Goal: Task Accomplishment & Management: Use online tool/utility

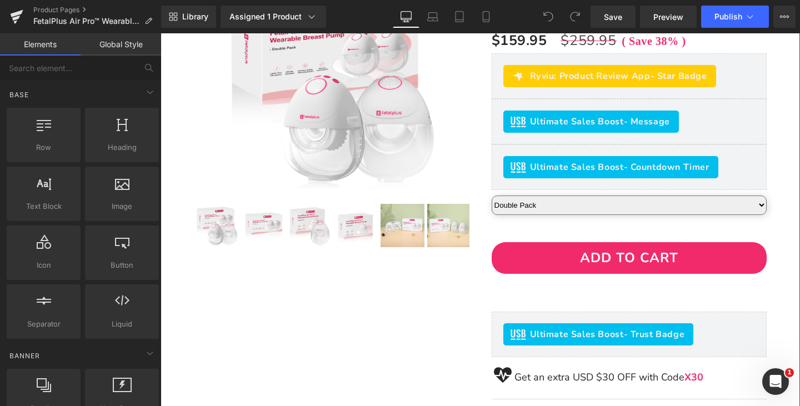
scroll to position [56, 0]
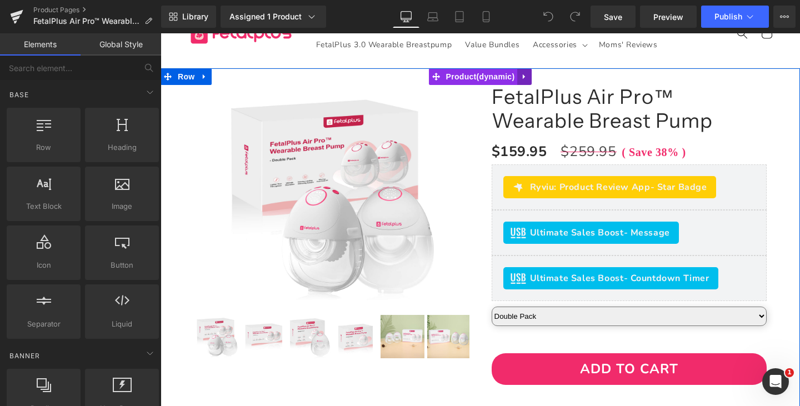
click at [524, 78] on icon at bounding box center [524, 77] width 8 height 8
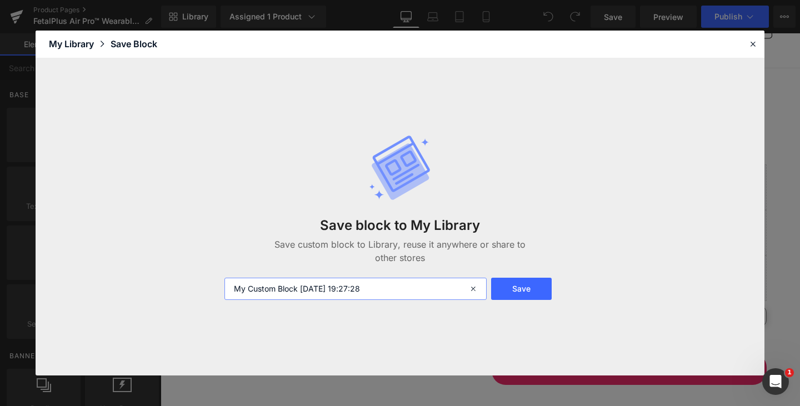
click at [402, 286] on input "My Custom Block 2025-10-03 19:27:28" at bounding box center [355, 289] width 262 height 22
drag, startPoint x: 422, startPoint y: 287, endPoint x: 113, endPoint y: 288, distance: 309.4
click at [113, 288] on div "Save block to My Library Save custom block to Library, reuse it anywhere or sha…" at bounding box center [400, 216] width 729 height 317
type input "air pro1"
click at [527, 291] on button "Save" at bounding box center [521, 289] width 61 height 22
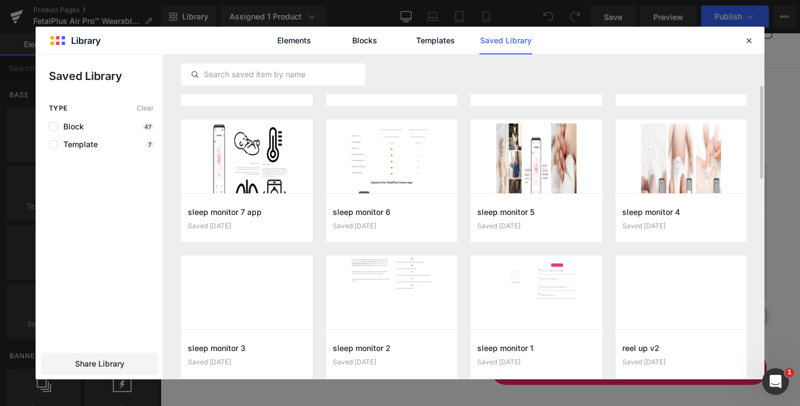
scroll to position [0, 0]
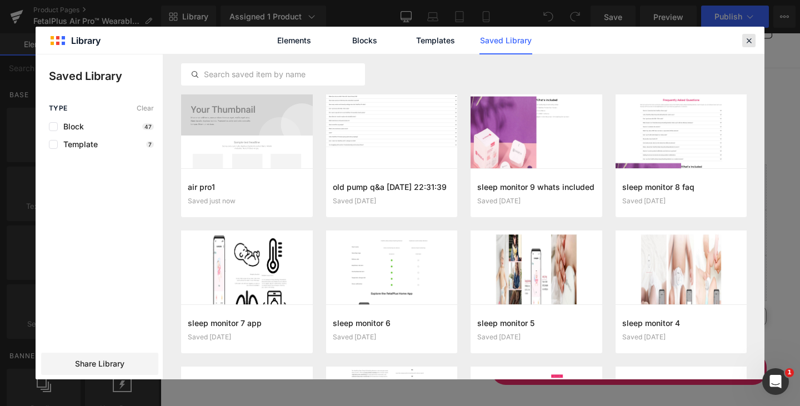
drag, startPoint x: 749, startPoint y: 45, endPoint x: 563, endPoint y: 34, distance: 187.0
click at [749, 45] on icon at bounding box center [749, 41] width 10 height 10
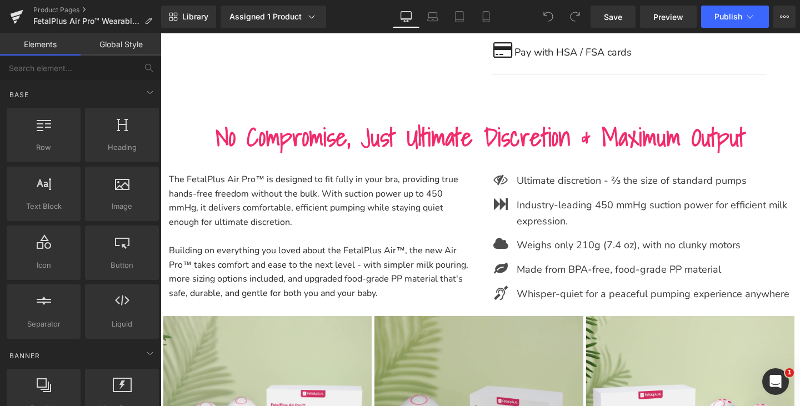
scroll to position [667, 0]
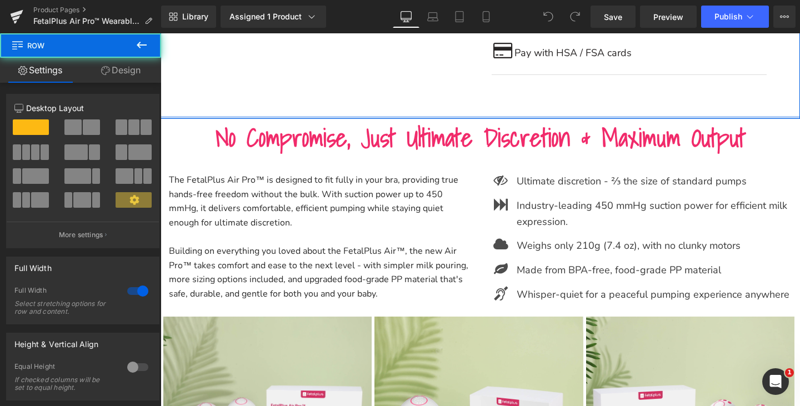
drag, startPoint x: 393, startPoint y: 103, endPoint x: 398, endPoint y: 79, distance: 23.9
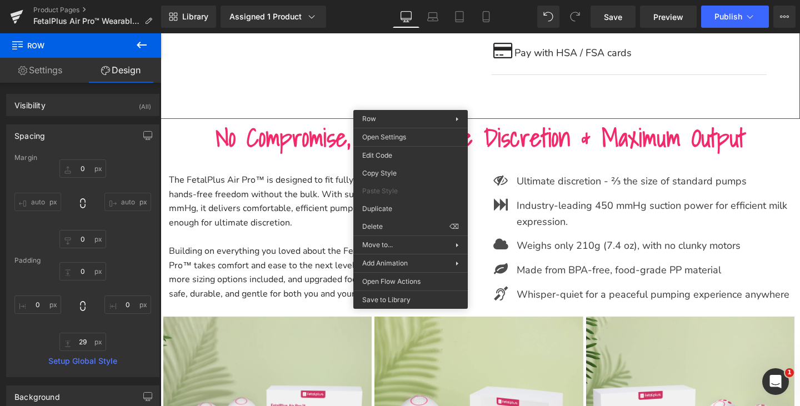
click at [773, 128] on h1 "No Compromise, Just Ultimate Discretion & Maximum Output" at bounding box center [480, 138] width 639 height 38
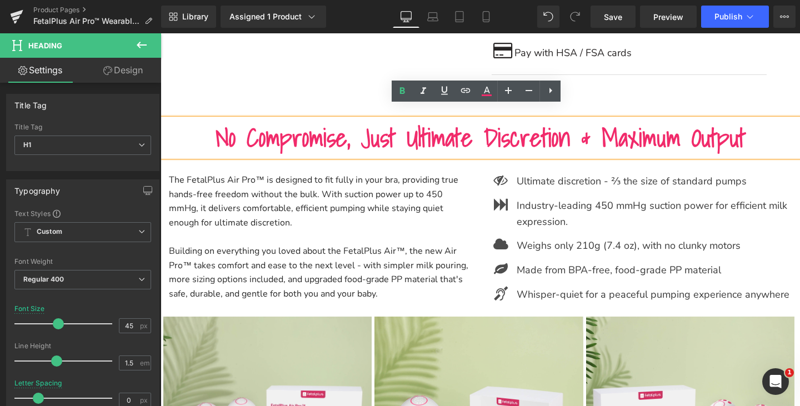
click at [439, 306] on div "The FetalPlus Air Pro™ is designed to fit fully in your bra, providing true han…" at bounding box center [480, 237] width 639 height 160
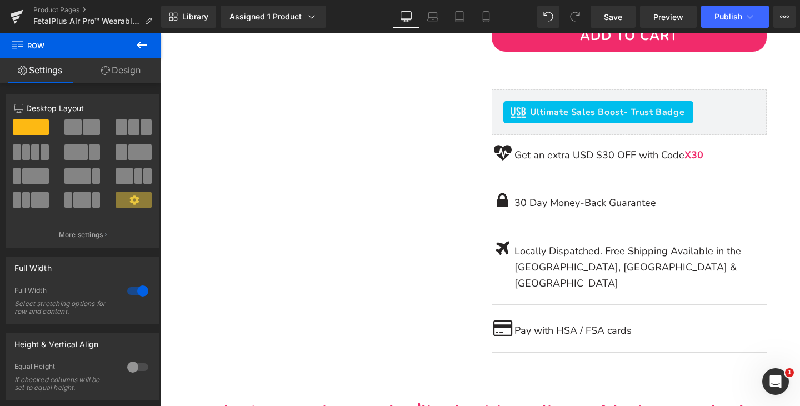
click at [360, 276] on div "(P) Image ‹ ›" at bounding box center [480, 49] width 628 height 629
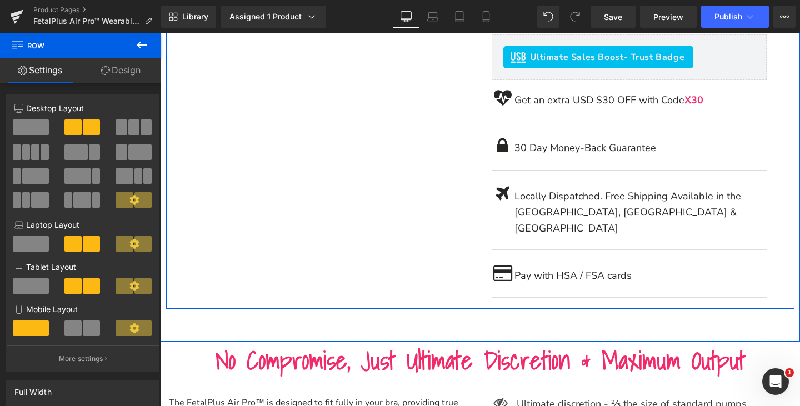
scroll to position [444, 0]
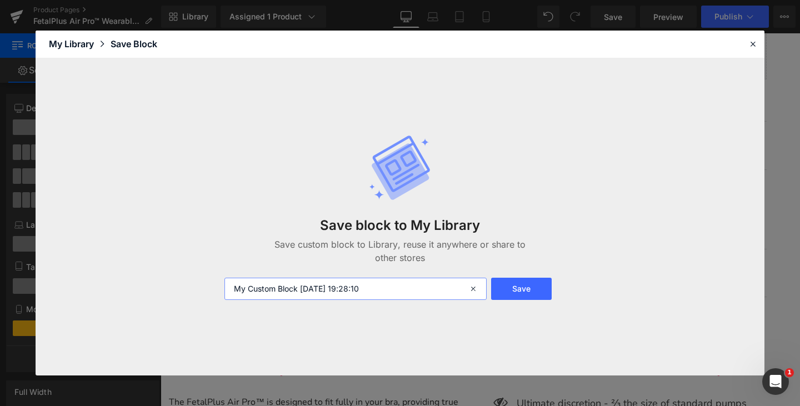
drag, startPoint x: 410, startPoint y: 297, endPoint x: 168, endPoint y: 297, distance: 242.7
click at [168, 297] on div "Save block to My Library Save custom block to Library, reuse it anywhere or sha…" at bounding box center [400, 216] width 729 height 317
type input "air pro2"
click at [532, 283] on button "Save" at bounding box center [521, 289] width 61 height 22
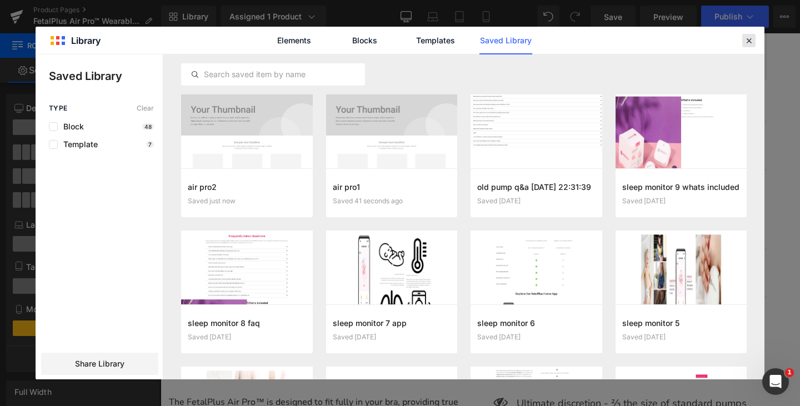
click at [749, 44] on icon at bounding box center [749, 41] width 10 height 10
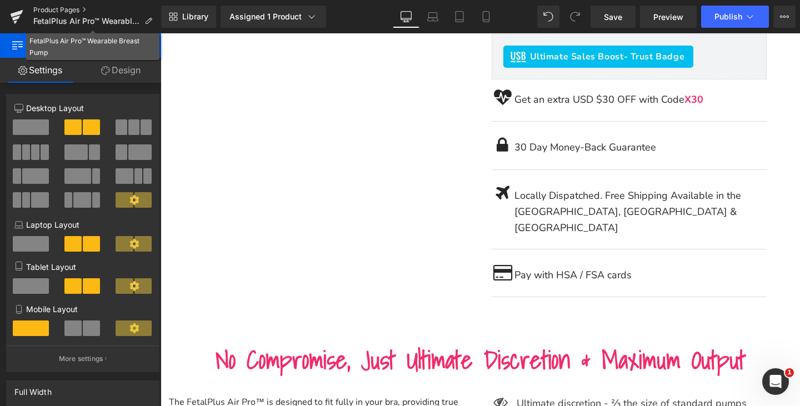
click at [56, 9] on link "Product Pages" at bounding box center [97, 10] width 128 height 9
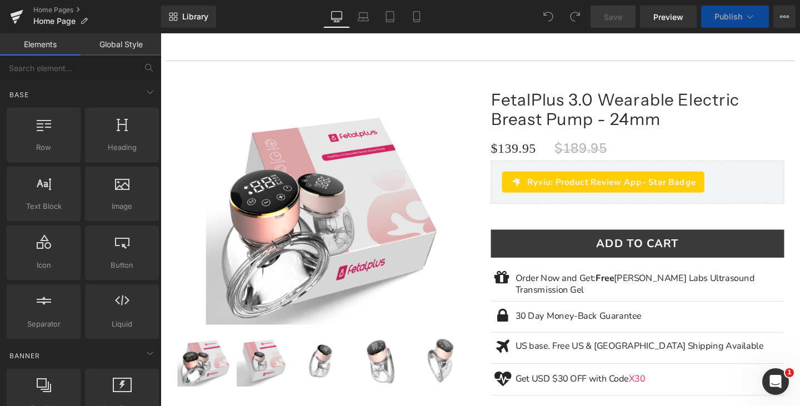
scroll to position [1500, 0]
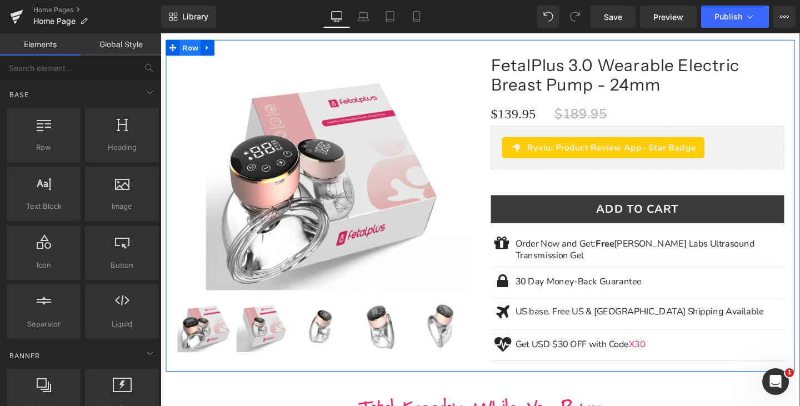
click at [196, 47] on span "Row" at bounding box center [192, 48] width 22 height 17
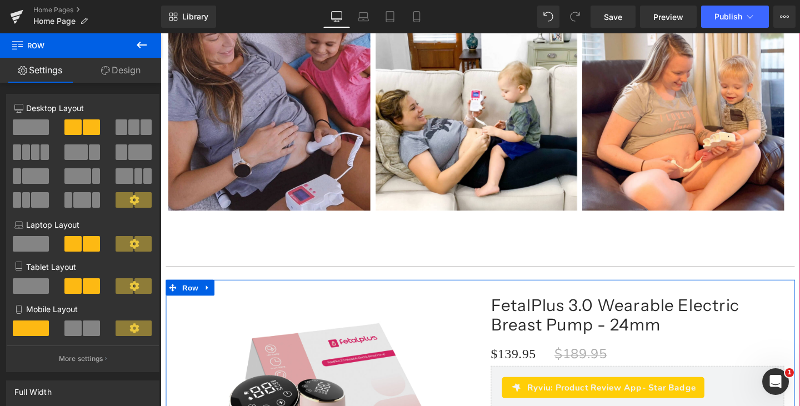
scroll to position [1278, 0]
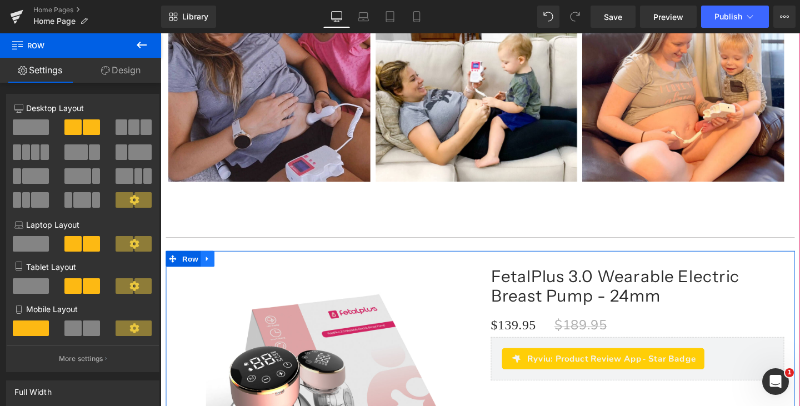
click at [209, 269] on icon at bounding box center [210, 271] width 8 height 8
click at [242, 268] on icon at bounding box center [239, 271] width 8 height 8
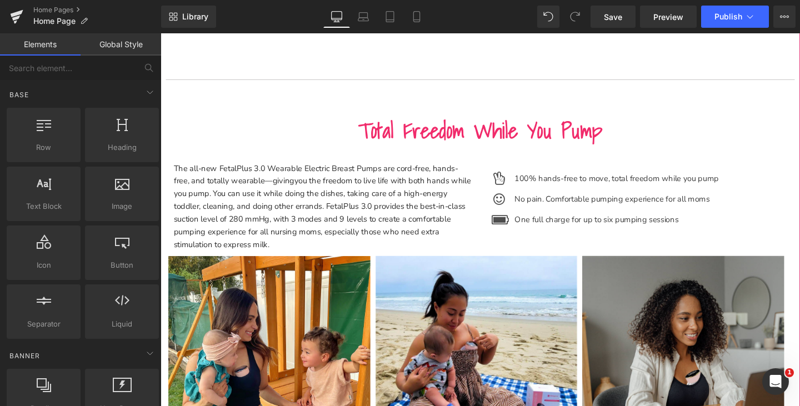
scroll to position [1444, 0]
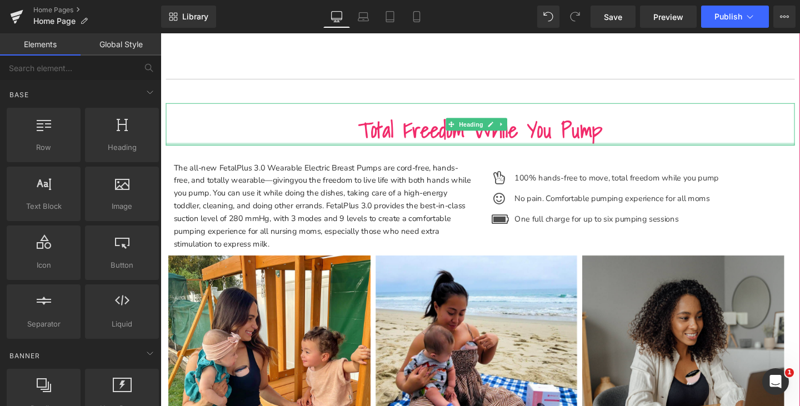
click at [331, 148] on div at bounding box center [496, 149] width 661 height 3
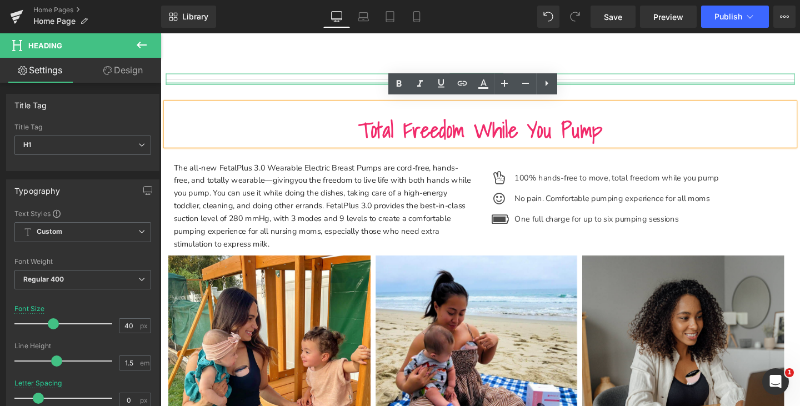
click at [280, 84] on div at bounding box center [496, 85] width 661 height 3
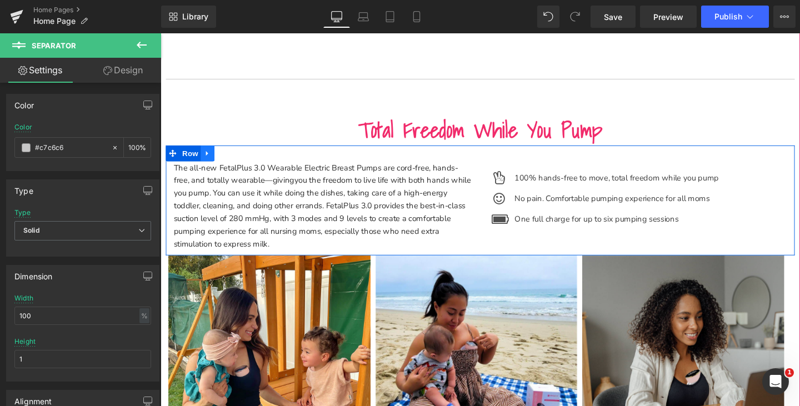
click at [214, 156] on icon at bounding box center [210, 160] width 8 height 8
click at [238, 156] on icon at bounding box center [239, 160] width 8 height 8
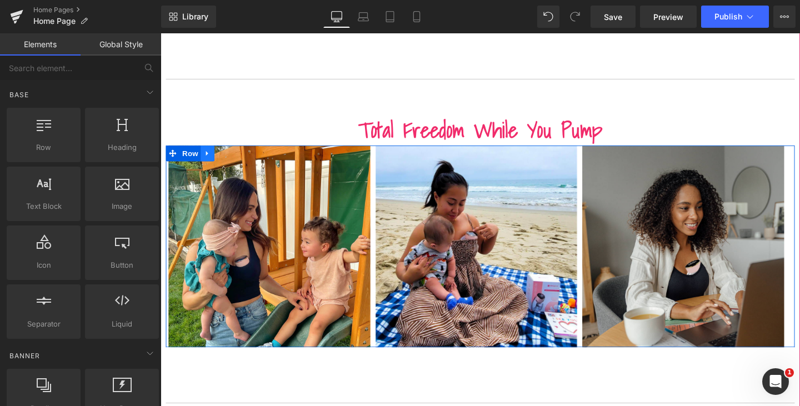
click at [213, 156] on icon at bounding box center [210, 160] width 8 height 8
click at [236, 159] on icon at bounding box center [239, 160] width 8 height 8
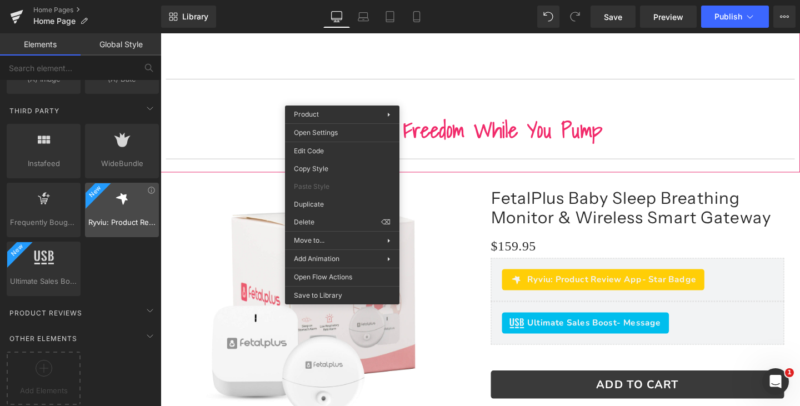
scroll to position [2242, 0]
click at [36, 389] on div "Add Elements" at bounding box center [44, 378] width 74 height 53
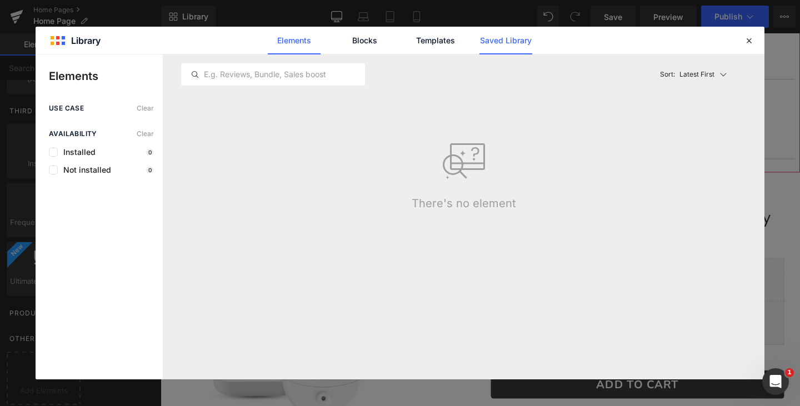
click at [504, 34] on link "Saved Library" at bounding box center [505, 41] width 53 height 28
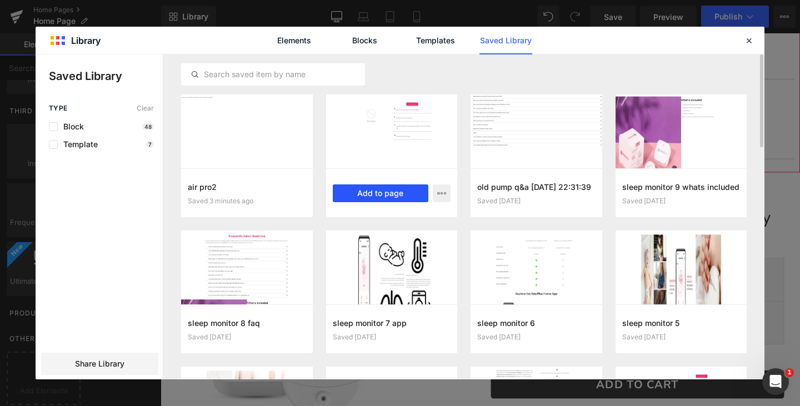
click at [363, 189] on button "Add to page" at bounding box center [381, 193] width 96 height 18
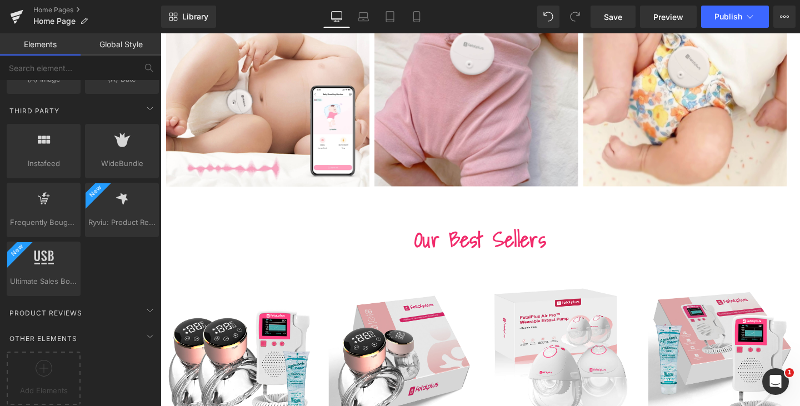
scroll to position [2435, 0]
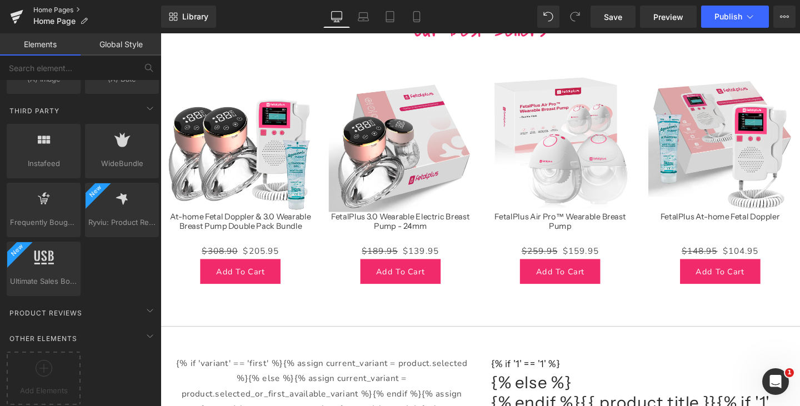
click at [51, 8] on link "Home Pages" at bounding box center [97, 10] width 128 height 9
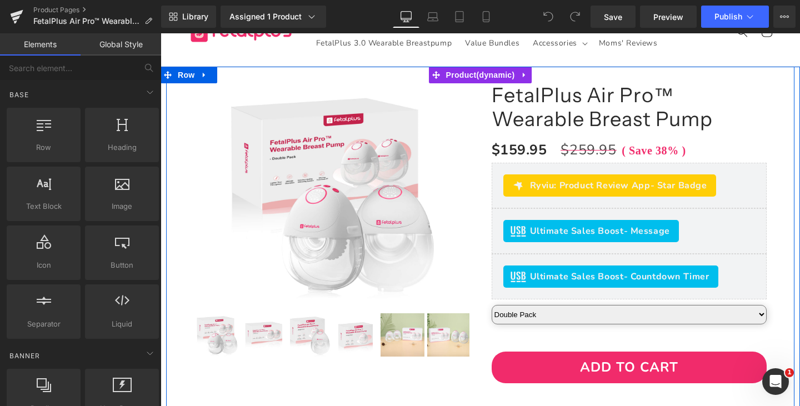
scroll to position [56, 0]
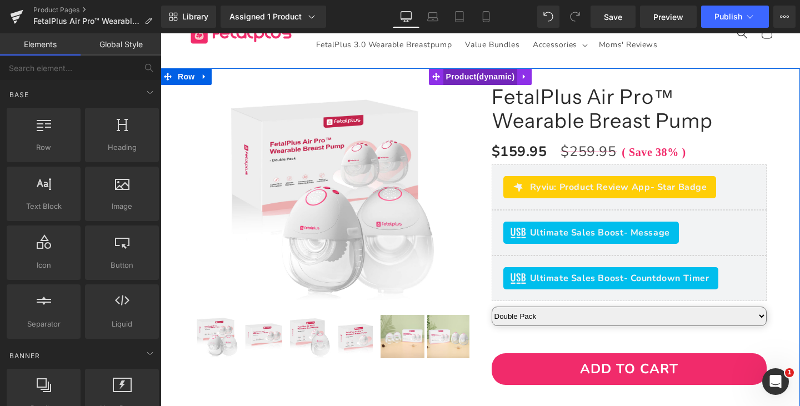
click at [477, 81] on span "Product" at bounding box center [480, 76] width 74 height 17
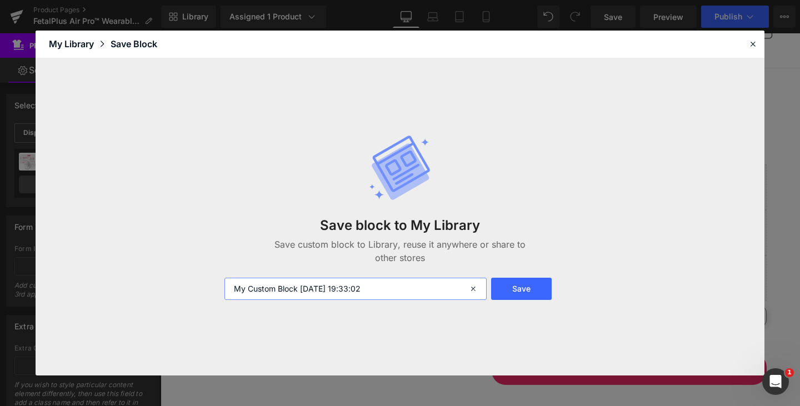
drag, startPoint x: 423, startPoint y: 291, endPoint x: 74, endPoint y: 294, distance: 349.4
click at [72, 296] on div "Save block to My Library Save custom block to Library, reuse it anywhere or sha…" at bounding box center [400, 216] width 729 height 317
type input "air pro1"
click at [517, 297] on button "Save" at bounding box center [521, 289] width 61 height 22
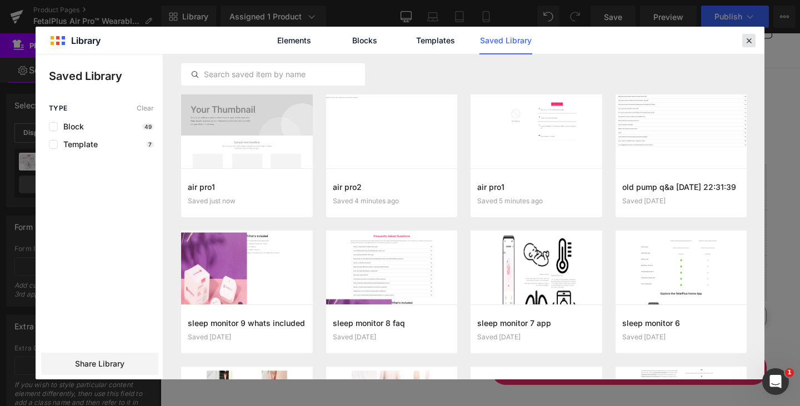
click at [748, 40] on icon at bounding box center [749, 41] width 10 height 10
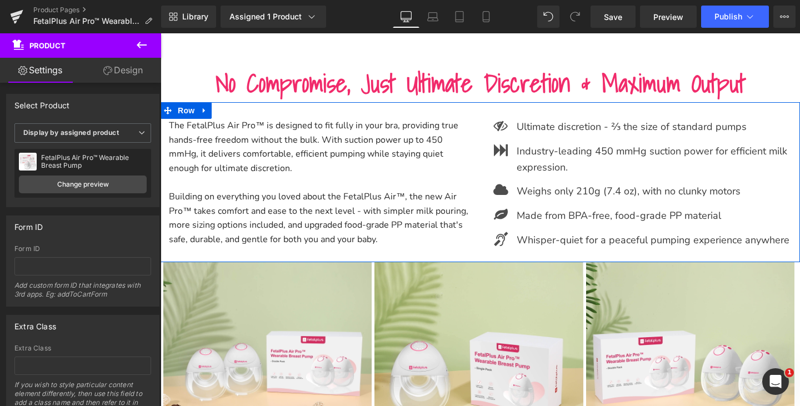
scroll to position [722, 0]
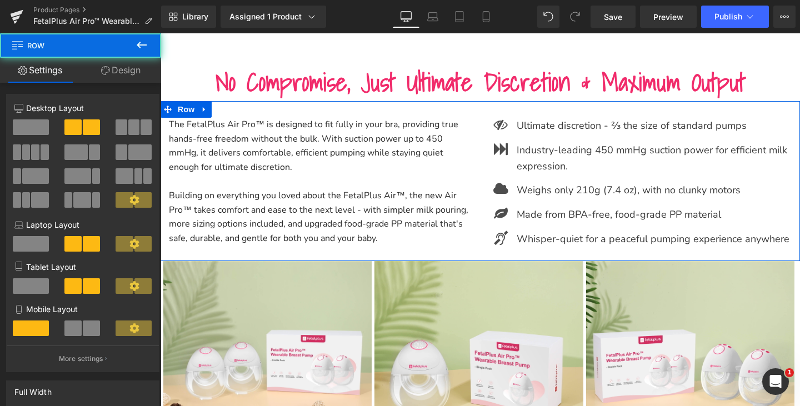
drag, startPoint x: 467, startPoint y: 100, endPoint x: 467, endPoint y: 81, distance: 18.9
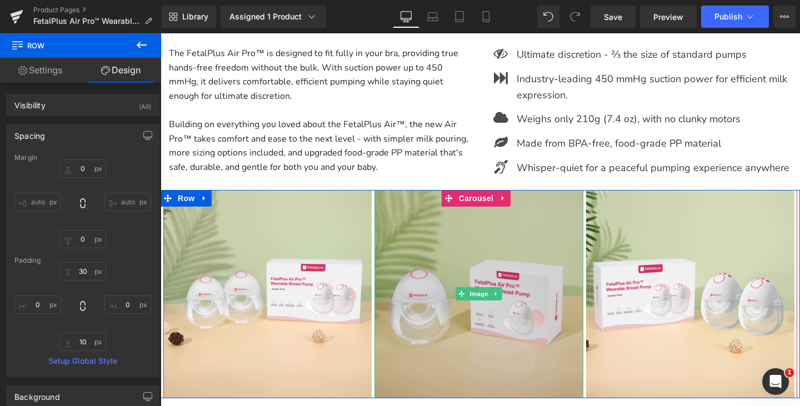
scroll to position [833, 0]
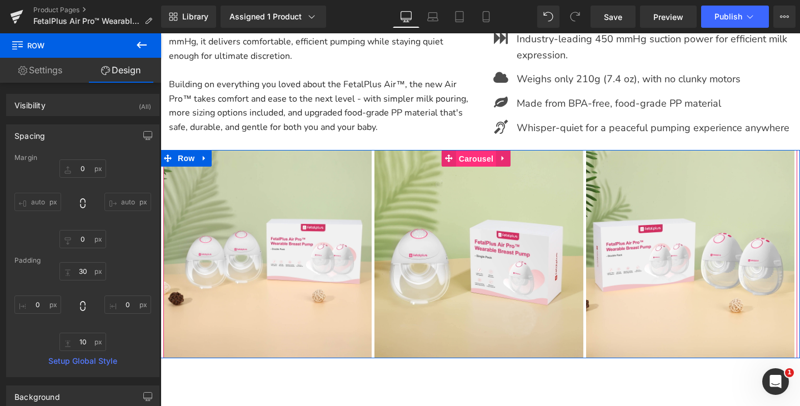
click at [481, 164] on span "Carousel" at bounding box center [476, 159] width 40 height 17
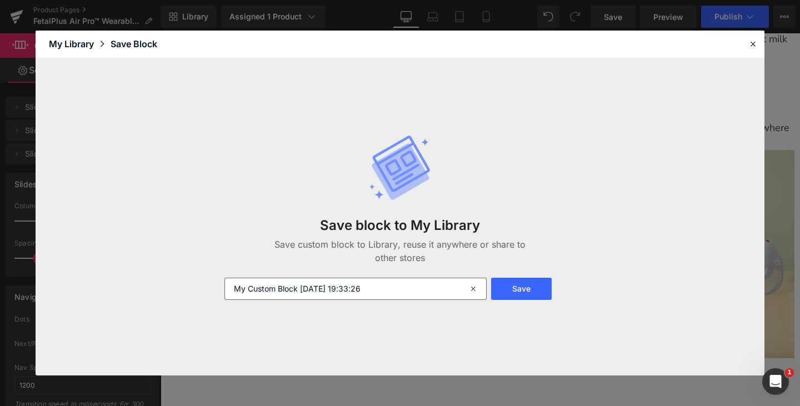
drag, startPoint x: 474, startPoint y: 291, endPoint x: 474, endPoint y: 284, distance: 6.1
click at [474, 290] on icon at bounding box center [474, 289] width 24 height 22
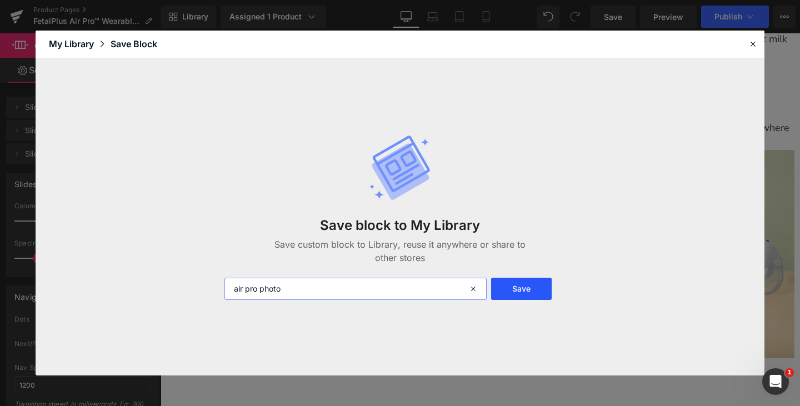
type input "air pro photo"
click at [538, 288] on button "Save" at bounding box center [521, 289] width 61 height 22
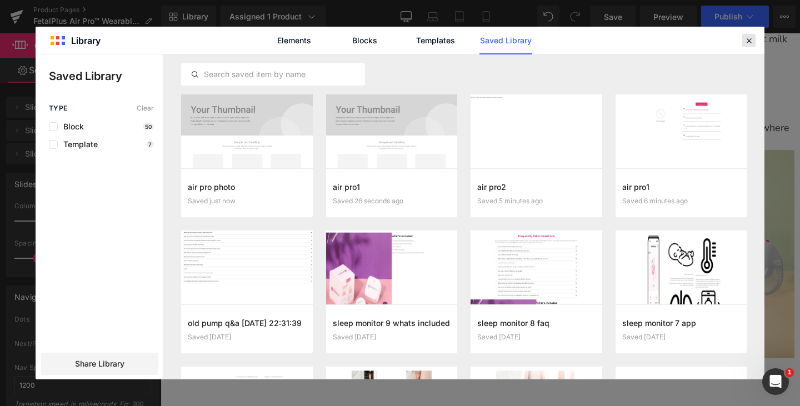
click at [753, 37] on icon at bounding box center [749, 41] width 10 height 10
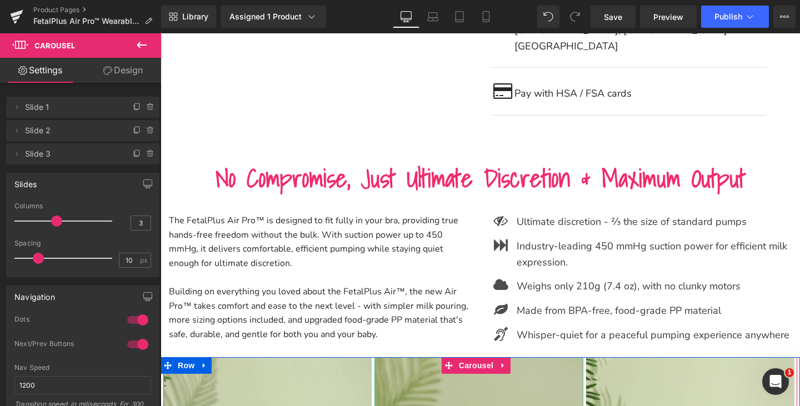
scroll to position [611, 0]
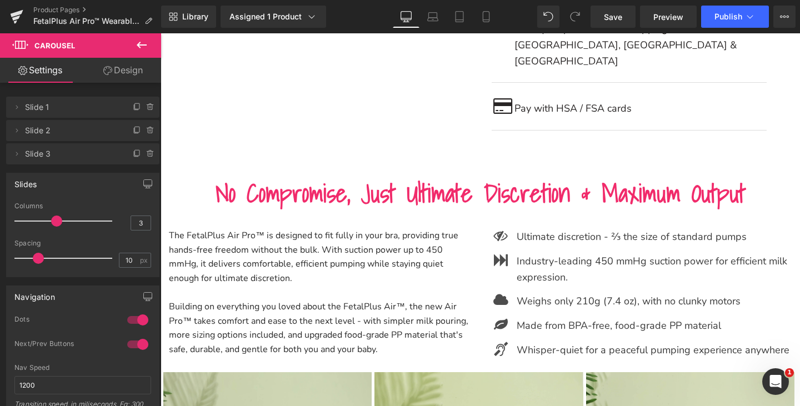
click at [434, 252] on p "The FetalPlus Air Pro™ is designed to fit fully in your bra, providing true han…" at bounding box center [320, 257] width 303 height 57
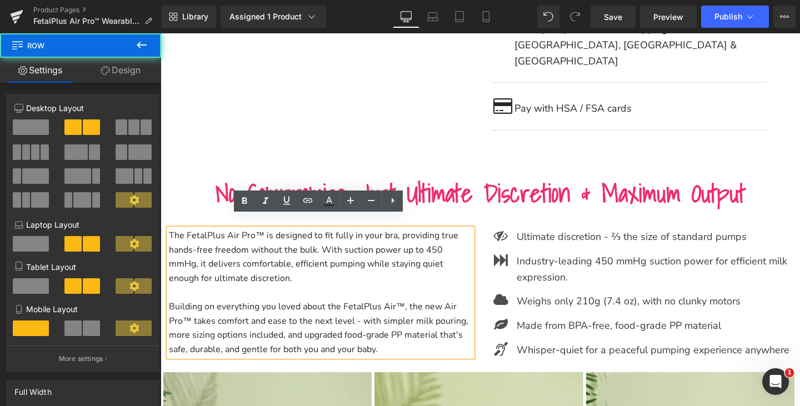
click at [484, 212] on div "The FetalPlus Air Pro™ is designed to fit fully in your bra, providing true han…" at bounding box center [480, 292] width 639 height 160
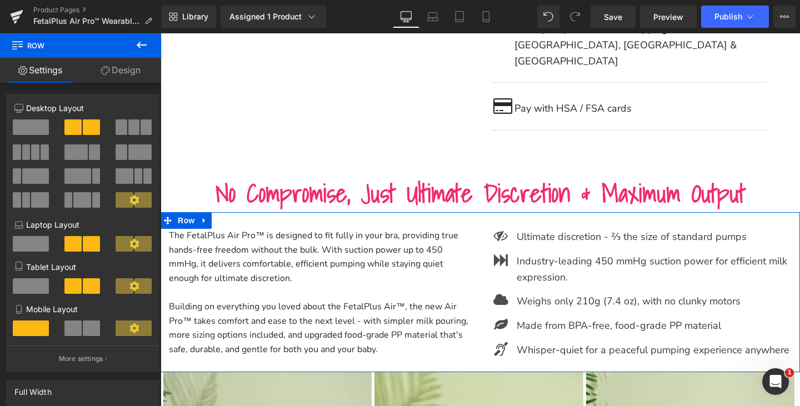
click at [484, 358] on div "Icon Ultimate discretion - ⅔ the size of standard pumps Text Block Icon Industr…" at bounding box center [640, 298] width 320 height 138
click at [204, 212] on link at bounding box center [204, 220] width 14 height 17
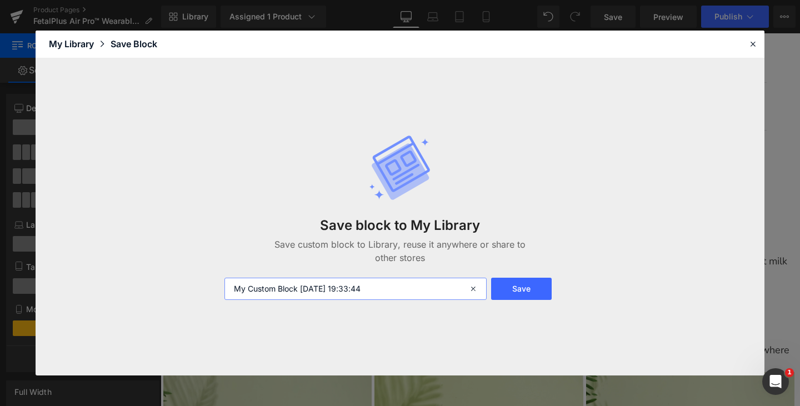
drag, startPoint x: 266, startPoint y: 296, endPoint x: 66, endPoint y: 303, distance: 199.5
click at [66, 303] on div "Save block to My Library Save custom block to Library, reuse it anywhere or sha…" at bounding box center [400, 216] width 729 height 317
type input "air pro3"
click at [531, 284] on button "Save" at bounding box center [521, 289] width 61 height 22
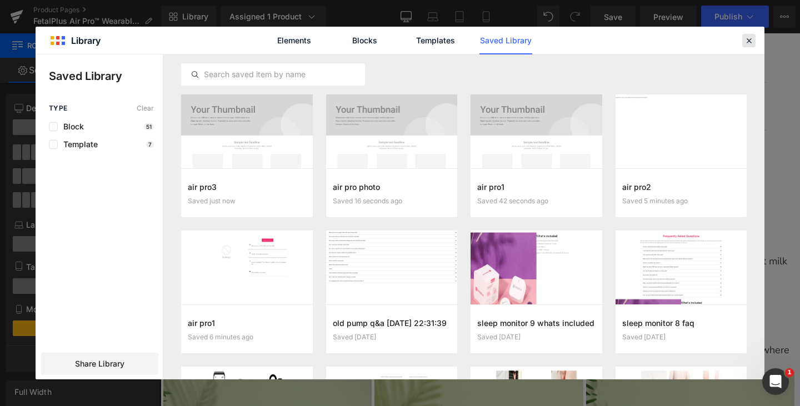
click at [744, 41] on icon at bounding box center [749, 41] width 10 height 10
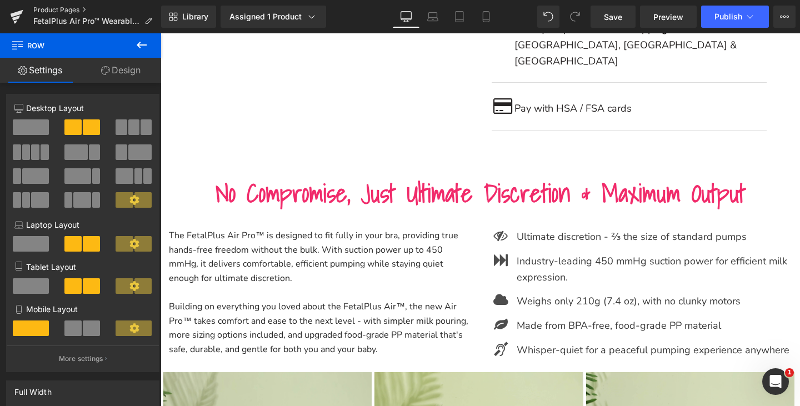
click at [63, 11] on link "Product Pages" at bounding box center [97, 10] width 128 height 9
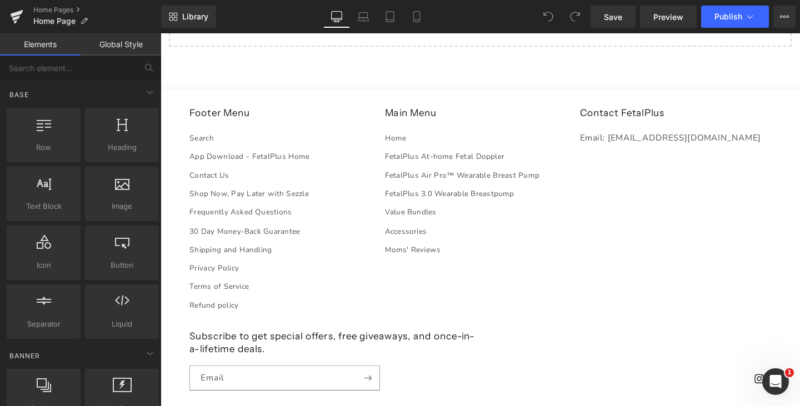
scroll to position [3444, 0]
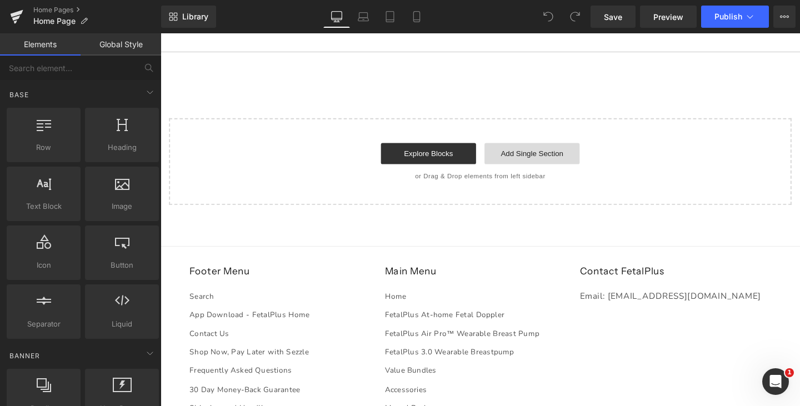
click at [509, 171] on link "Add Single Section" at bounding box center [551, 160] width 100 height 22
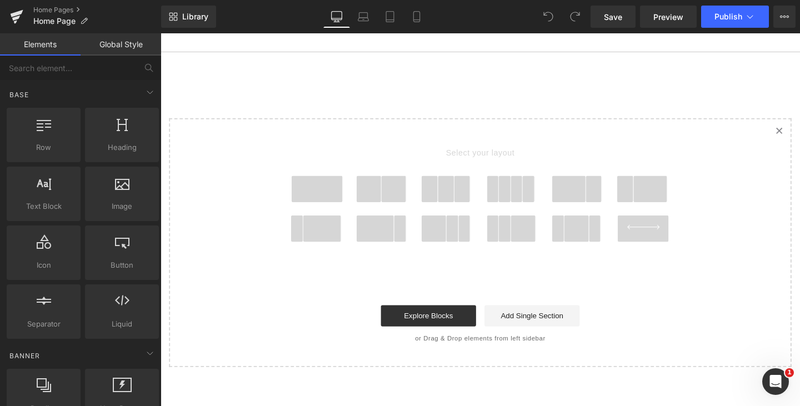
click at [799, 139] on icon "Created with Sketch." at bounding box center [810, 135] width 7 height 7
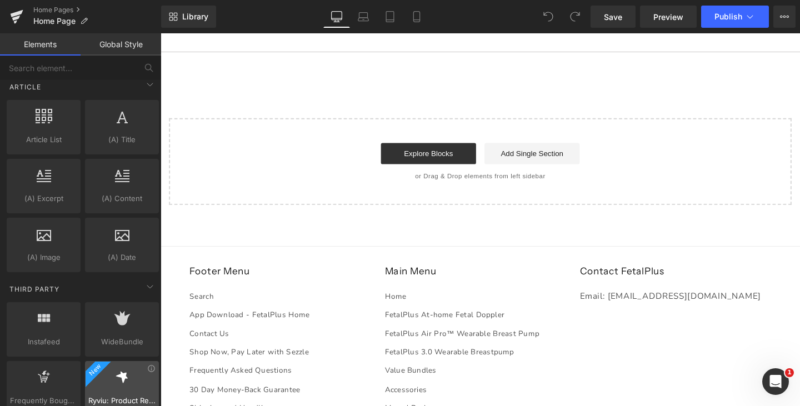
scroll to position [2242, 0]
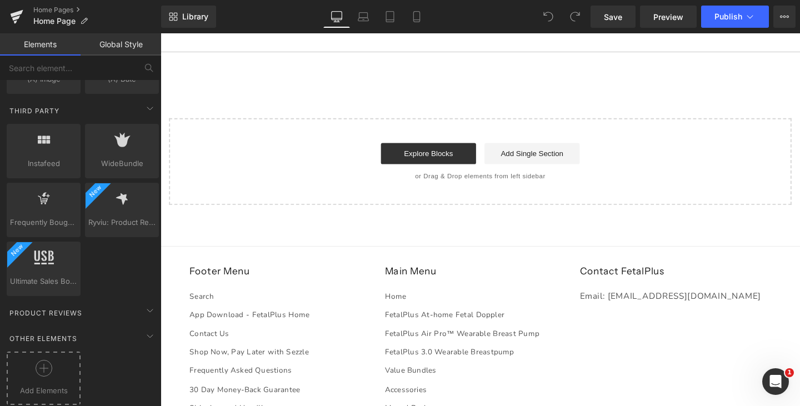
click at [49, 374] on div at bounding box center [43, 372] width 68 height 25
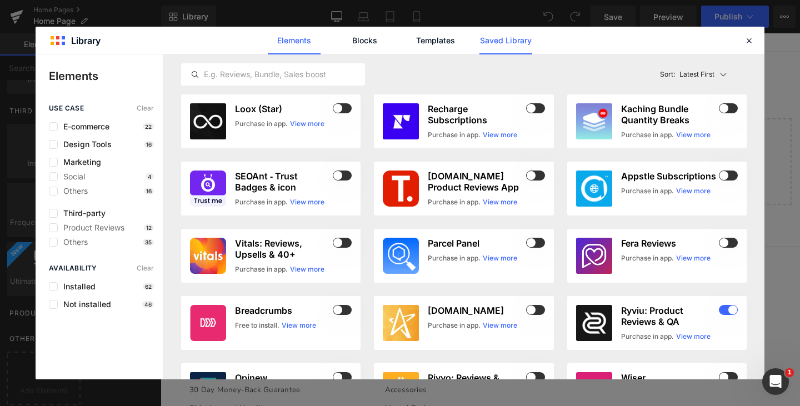
click at [500, 37] on link "Saved Library" at bounding box center [505, 41] width 53 height 28
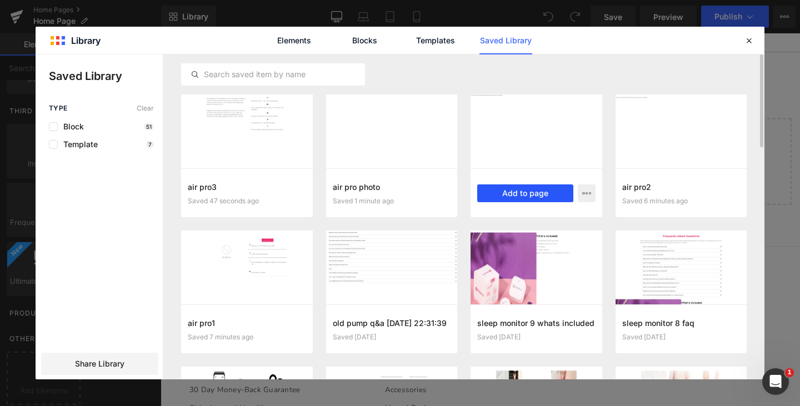
click at [499, 194] on button "Add to page" at bounding box center [525, 193] width 96 height 18
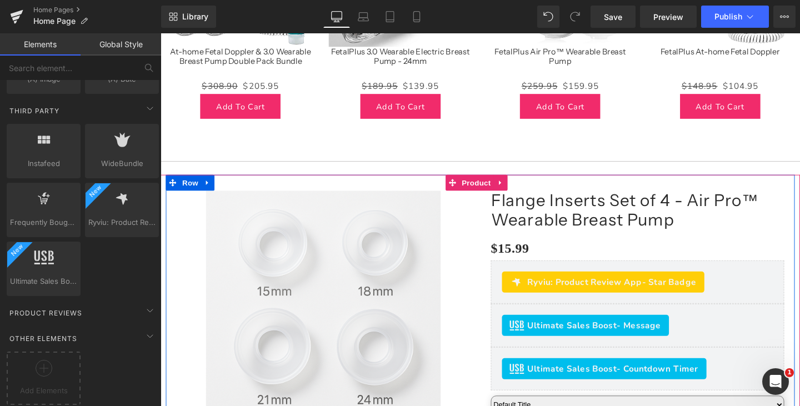
scroll to position [3324, 0]
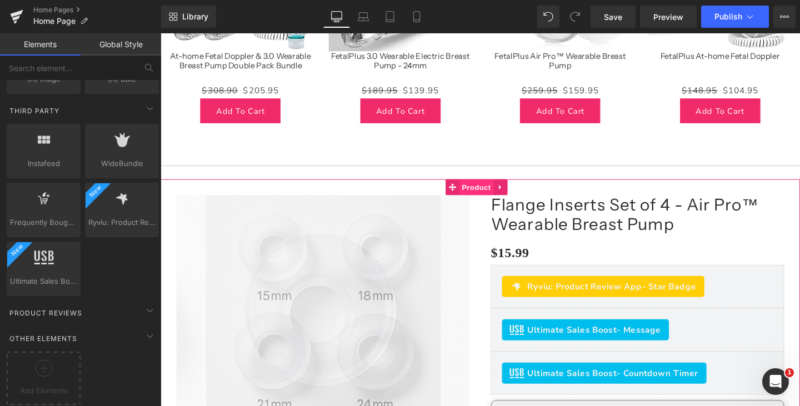
click at [488, 203] on span "Product" at bounding box center [492, 195] width 36 height 17
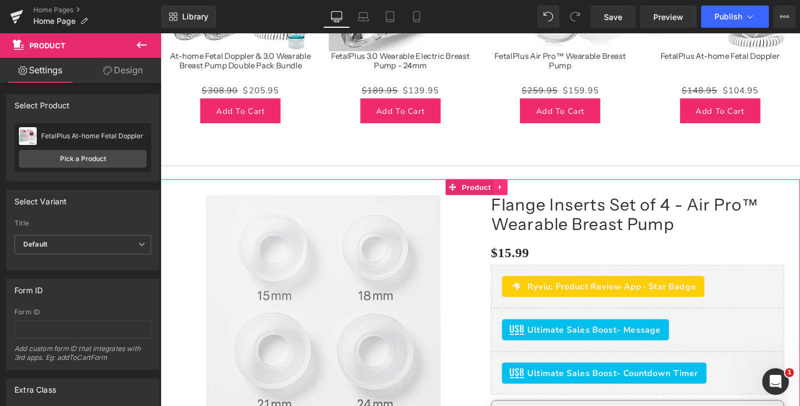
click at [517, 198] on icon at bounding box center [517, 195] width 2 height 5
click at [526, 203] on link at bounding box center [525, 195] width 14 height 17
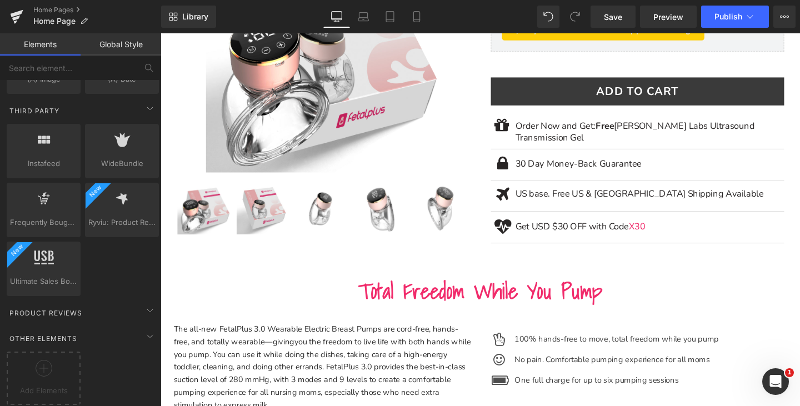
scroll to position [1380, 0]
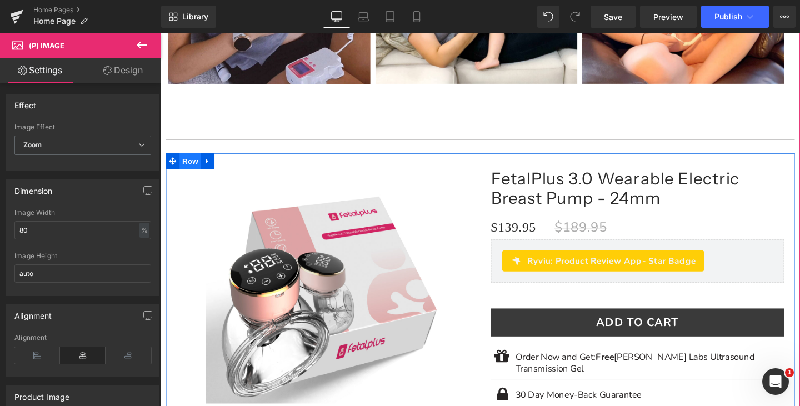
click at [198, 161] on span "Row" at bounding box center [192, 167] width 22 height 17
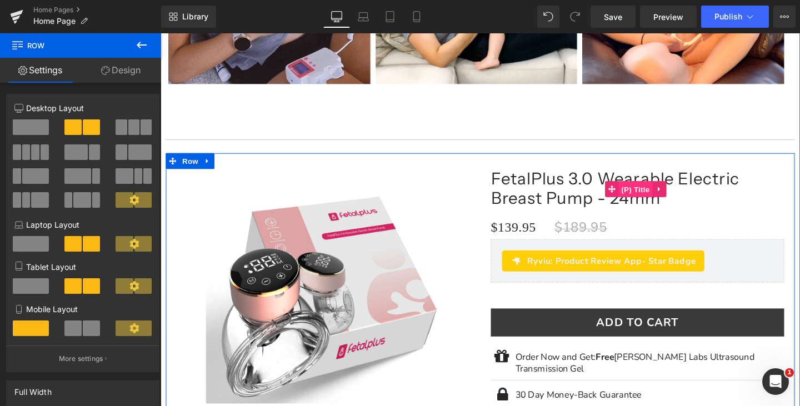
click at [657, 189] on span "(P) Title" at bounding box center [660, 197] width 36 height 17
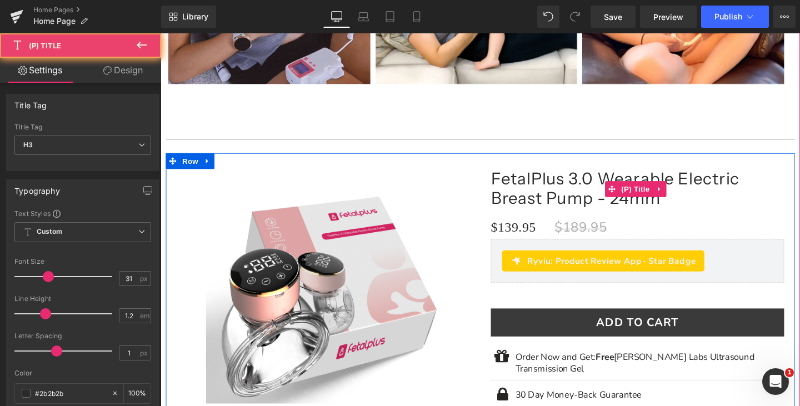
click at [527, 176] on link "FetalPlus 3.0 Wearable Electric Breast Pump - 24mm" at bounding box center [662, 196] width 308 height 41
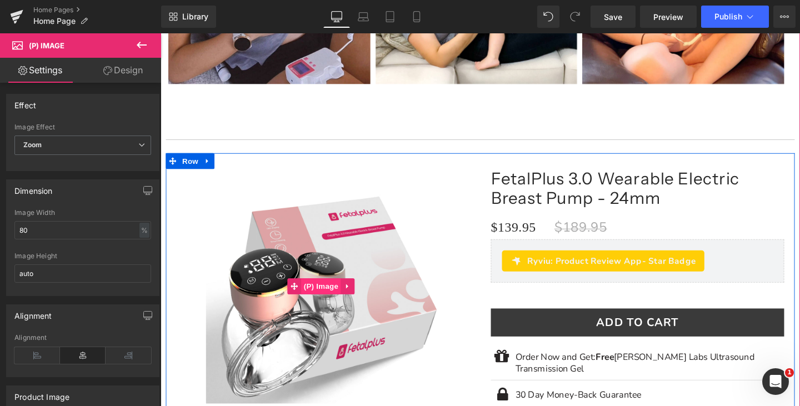
click at [343, 294] on span "(P) Image" at bounding box center [329, 299] width 42 height 17
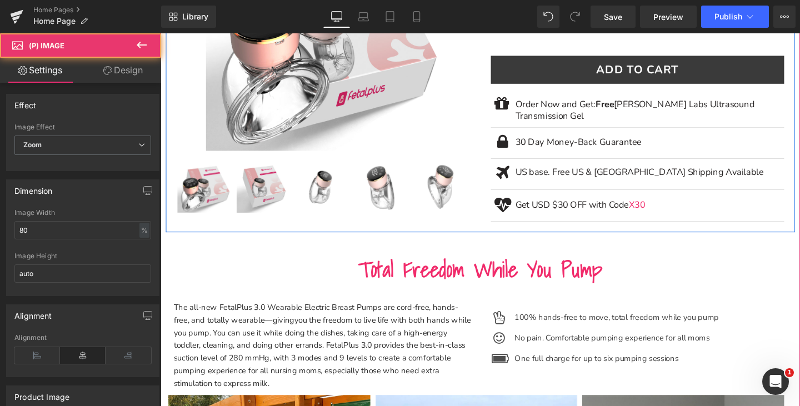
scroll to position [1658, 0]
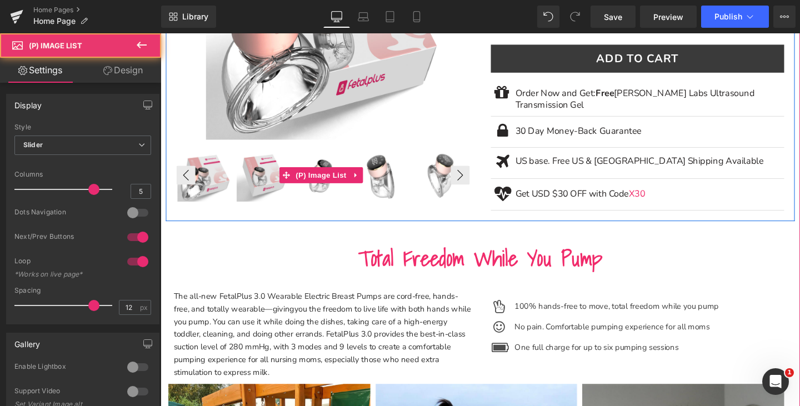
click at [435, 164] on img at bounding box center [455, 182] width 56 height 56
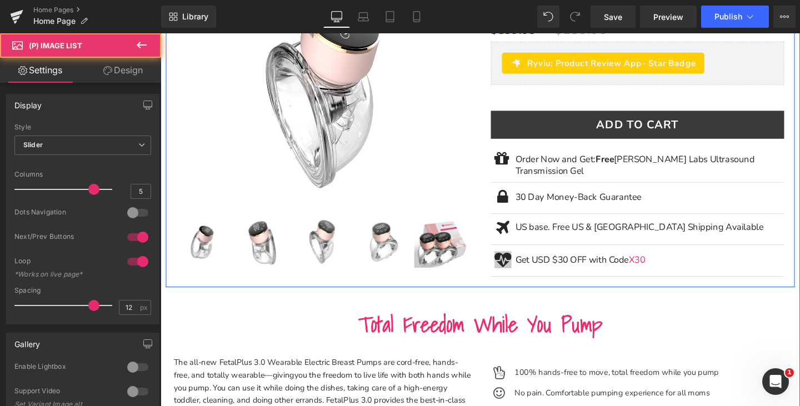
scroll to position [1491, 0]
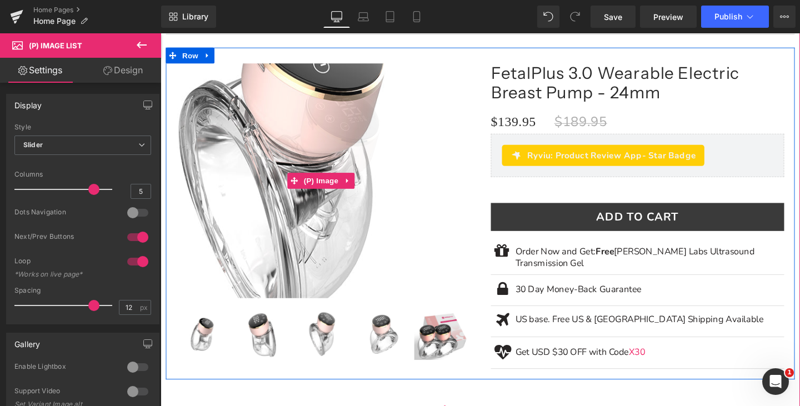
click at [418, 203] on img at bounding box center [289, 170] width 444 height 444
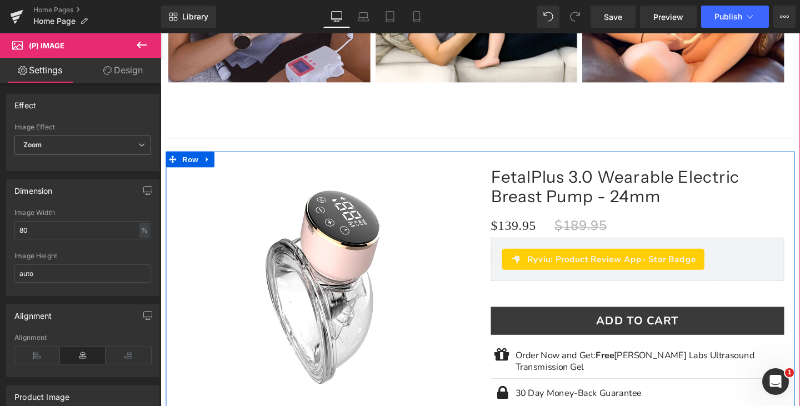
scroll to position [1380, 0]
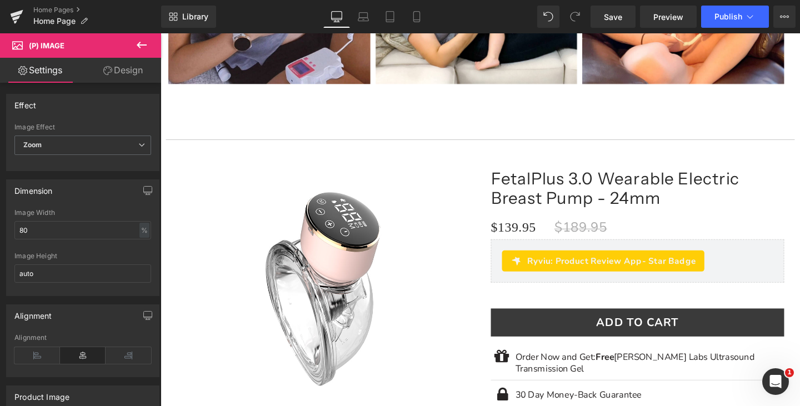
click at [149, 47] on button at bounding box center [141, 45] width 39 height 24
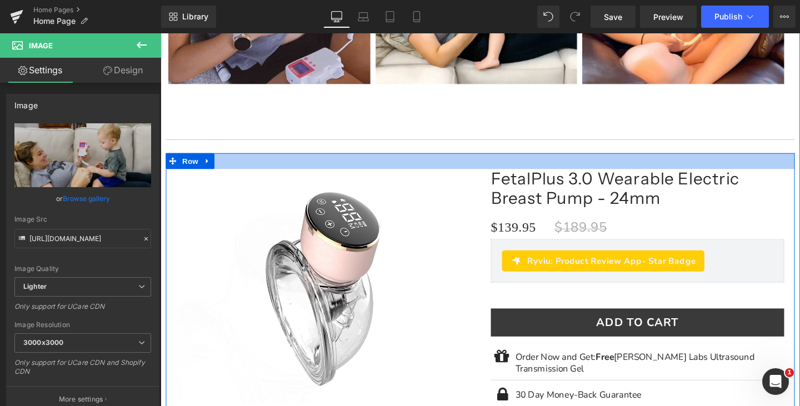
click at [453, 163] on div at bounding box center [496, 167] width 661 height 17
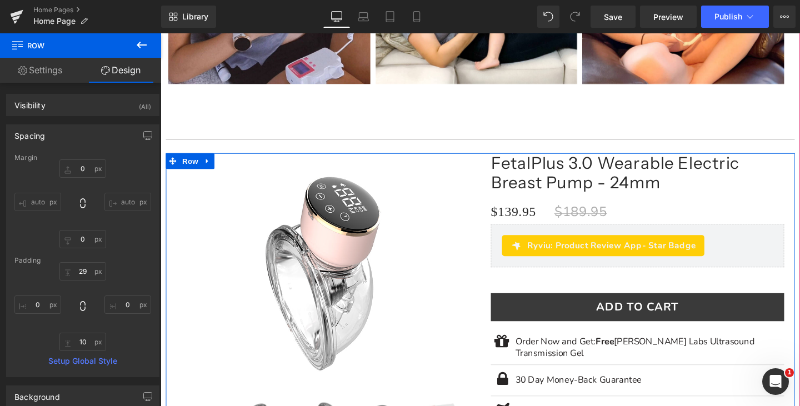
drag, startPoint x: 455, startPoint y: 166, endPoint x: 457, endPoint y: 145, distance: 21.2
click at [457, 145] on div "Image Image Image ‹ › Carousel Row" at bounding box center [496, 411] width 661 height 1073
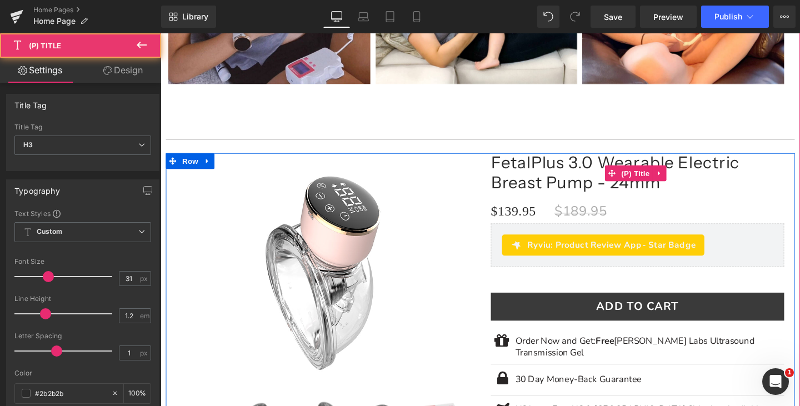
click at [522, 182] on link "FetalPlus 3.0 Wearable Electric Breast Pump - 24mm" at bounding box center [662, 179] width 308 height 41
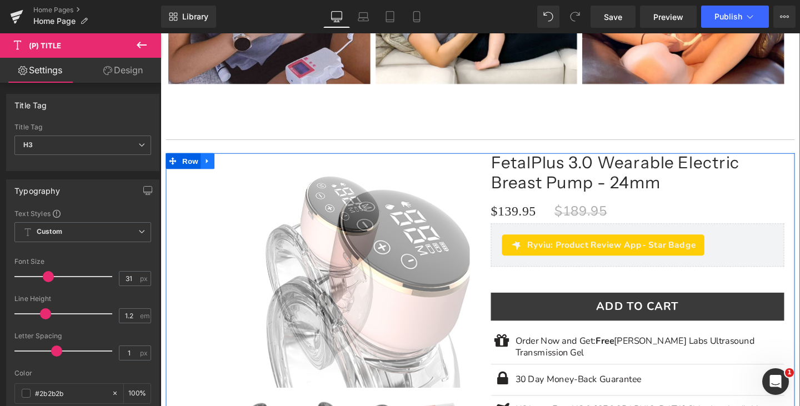
click at [214, 161] on link at bounding box center [210, 167] width 14 height 17
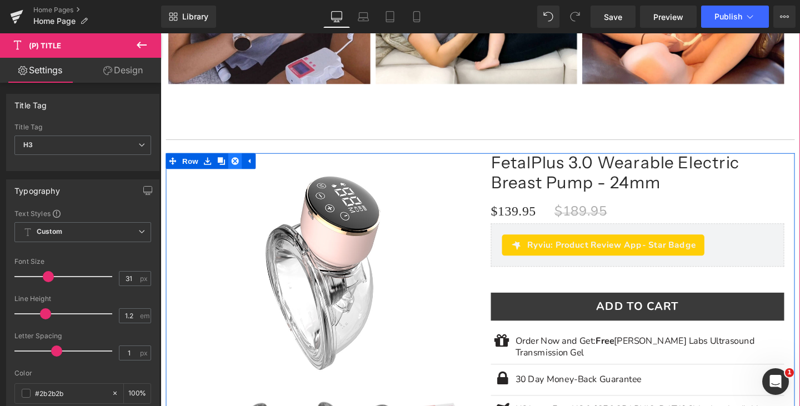
click at [237, 168] on link at bounding box center [239, 167] width 14 height 17
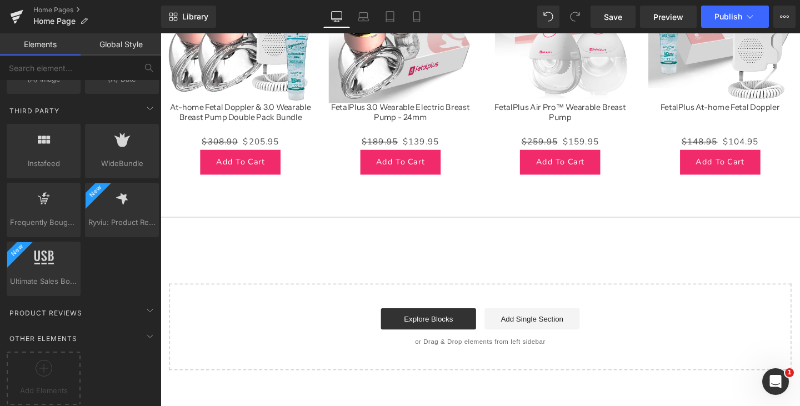
scroll to position [2919, 0]
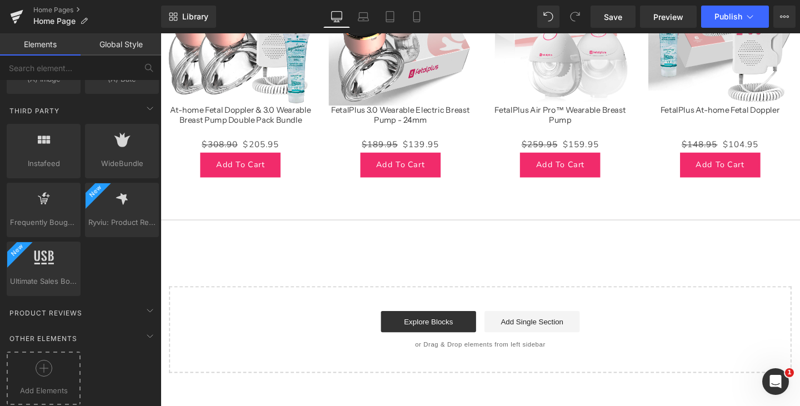
click at [63, 369] on div at bounding box center [43, 372] width 68 height 25
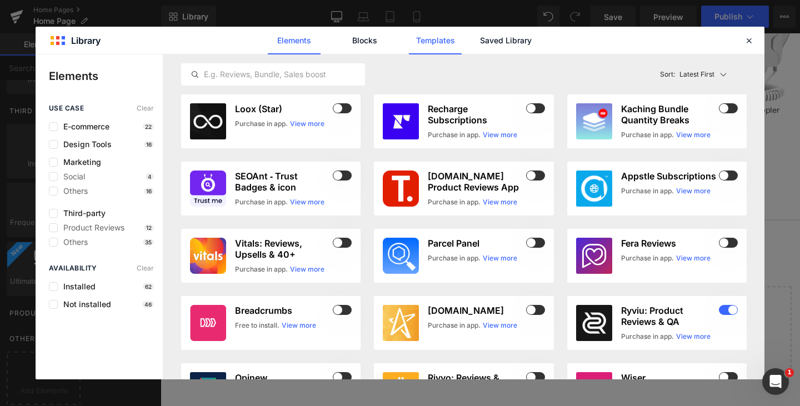
click at [453, 42] on link "Templates" at bounding box center [435, 41] width 53 height 28
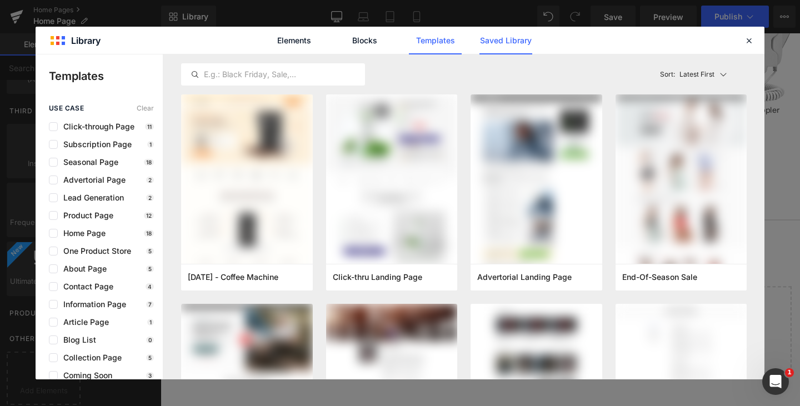
click at [492, 41] on link "Saved Library" at bounding box center [505, 41] width 53 height 28
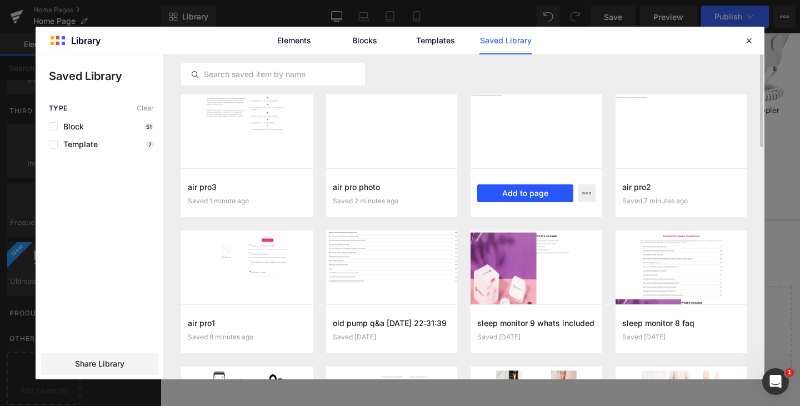
click at [515, 197] on button "Add to page" at bounding box center [525, 193] width 96 height 18
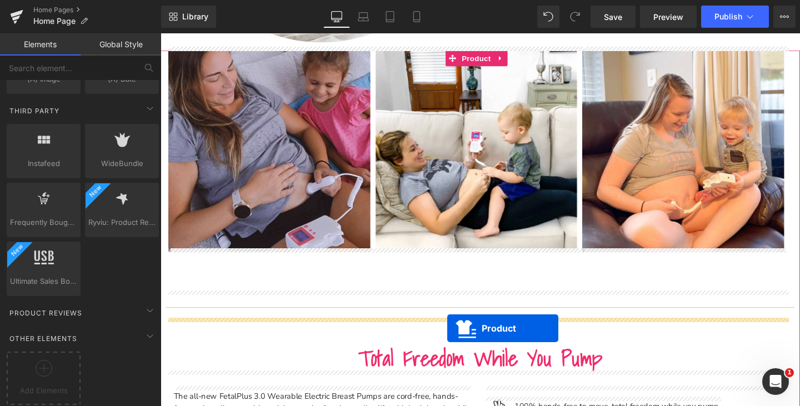
scroll to position [1204, 0]
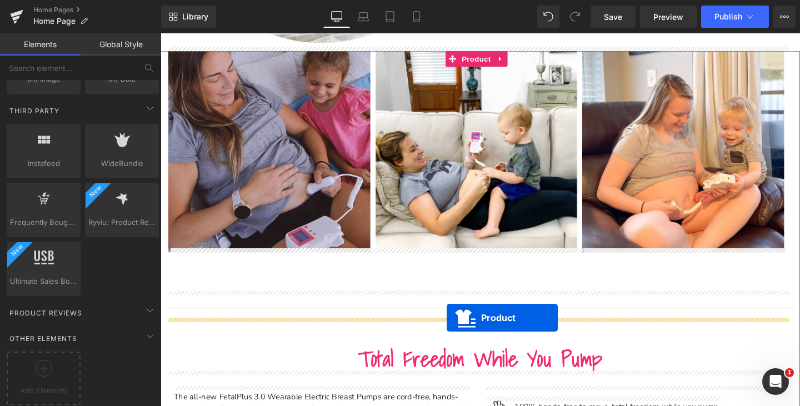
drag, startPoint x: 465, startPoint y: 99, endPoint x: 461, endPoint y: 332, distance: 232.8
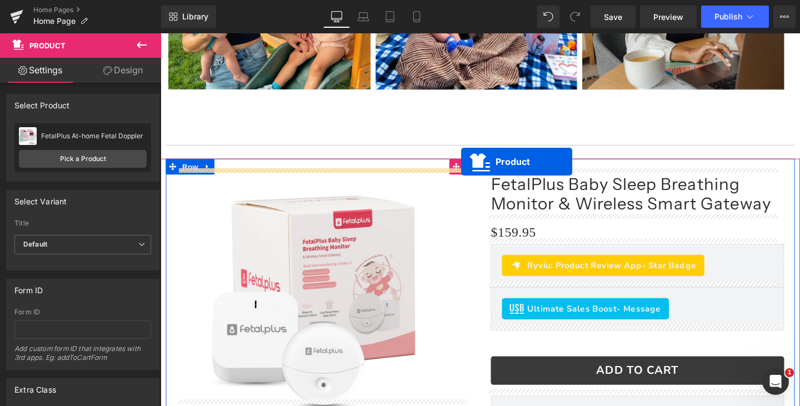
scroll to position [1830, 0]
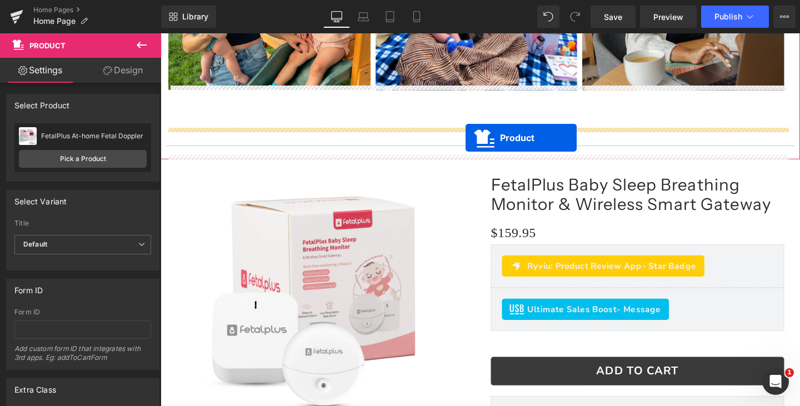
drag, startPoint x: 471, startPoint y: 199, endPoint x: 481, endPoint y: 143, distance: 57.0
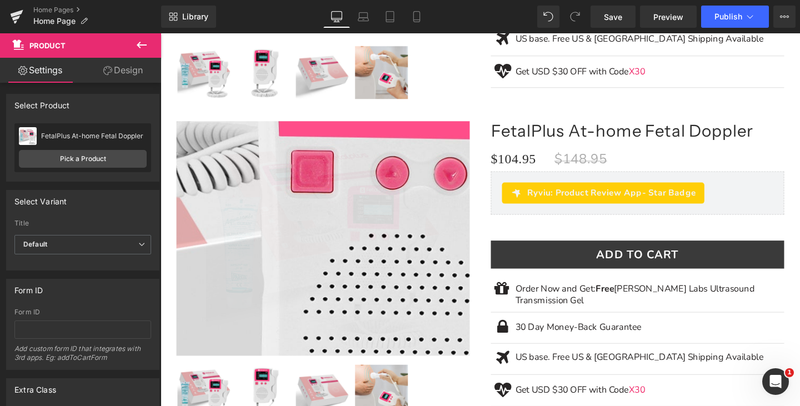
scroll to position [823, 0]
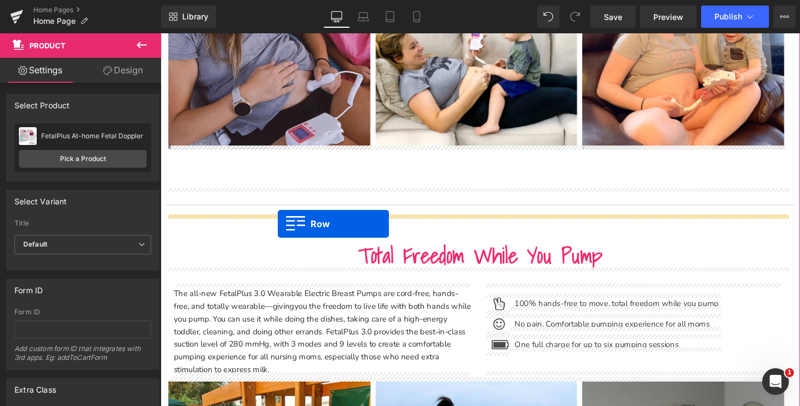
drag, startPoint x: 176, startPoint y: 86, endPoint x: 284, endPoint y: 234, distance: 183.7
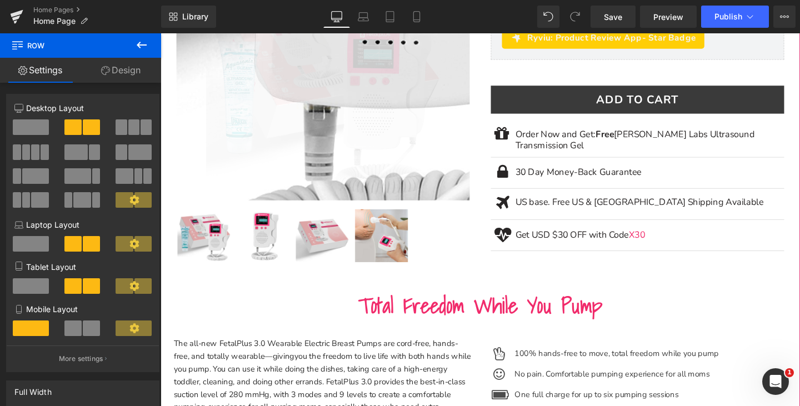
scroll to position [1479, 0]
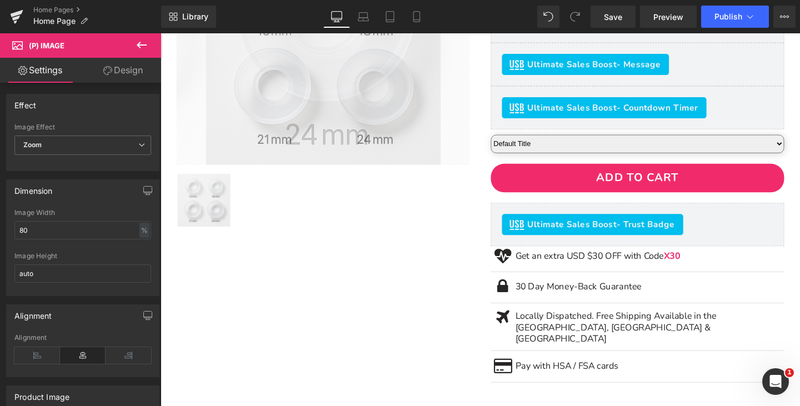
scroll to position [3312, 0]
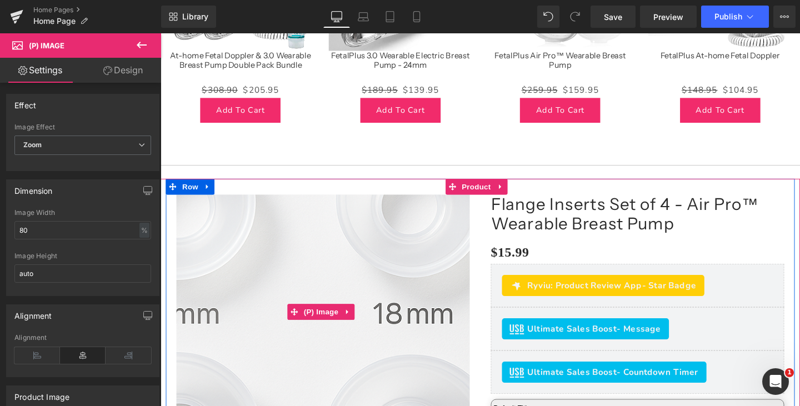
click at [364, 299] on img at bounding box center [299, 368] width 569 height 569
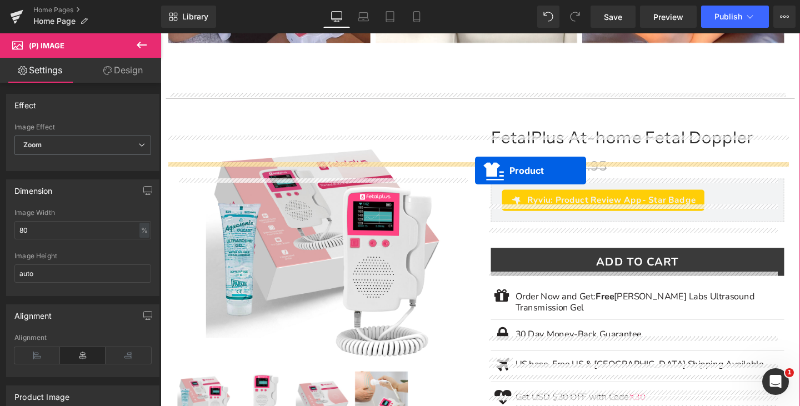
scroll to position [1366, 0]
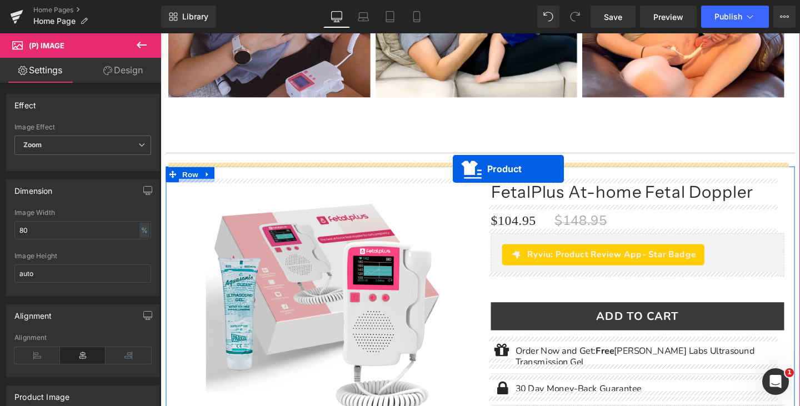
drag, startPoint x: 499, startPoint y: 200, endPoint x: 468, endPoint y: 176, distance: 39.2
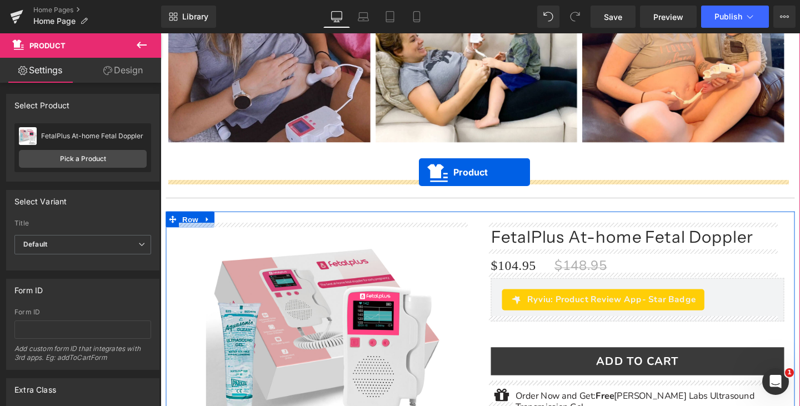
scroll to position [1319, 0]
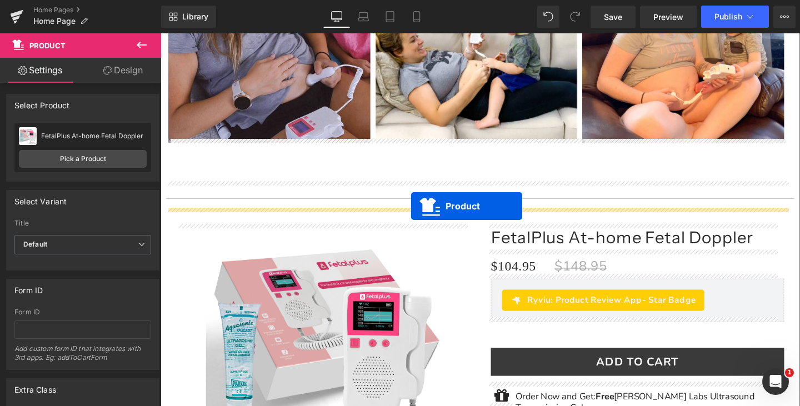
drag, startPoint x: 470, startPoint y: 141, endPoint x: 424, endPoint y: 214, distance: 86.9
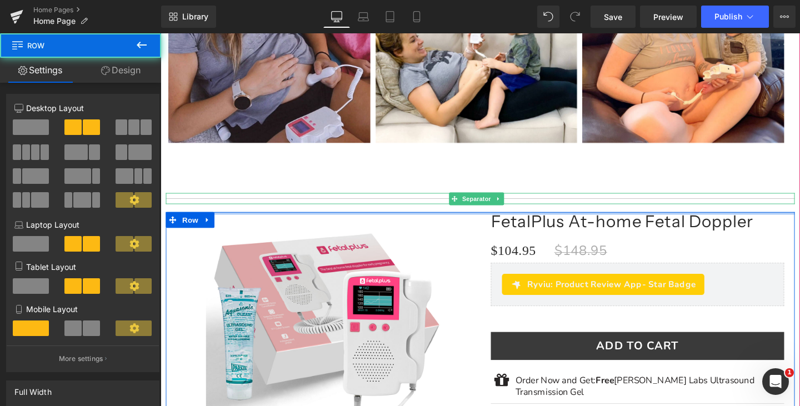
drag, startPoint x: 419, startPoint y: 229, endPoint x: 410, endPoint y: 201, distance: 30.2
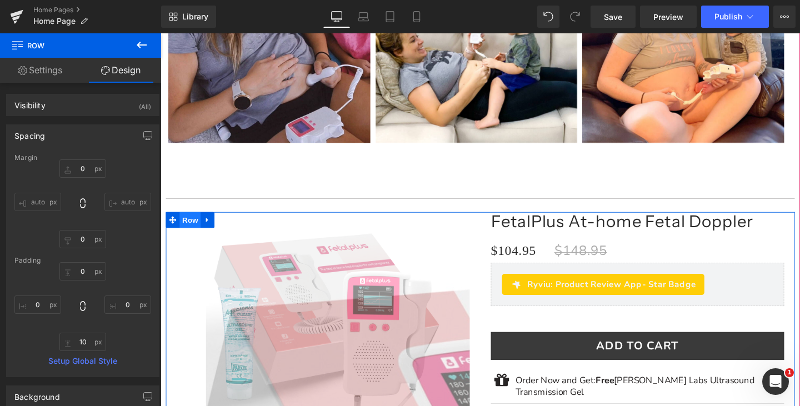
click at [188, 229] on span "Row" at bounding box center [192, 229] width 22 height 17
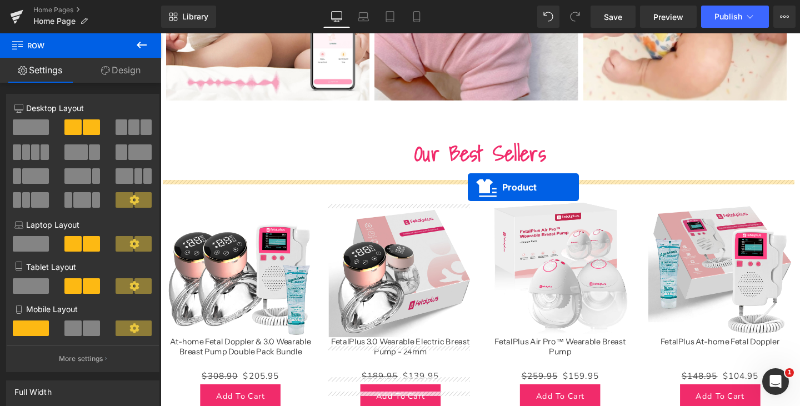
scroll to position [2992, 0]
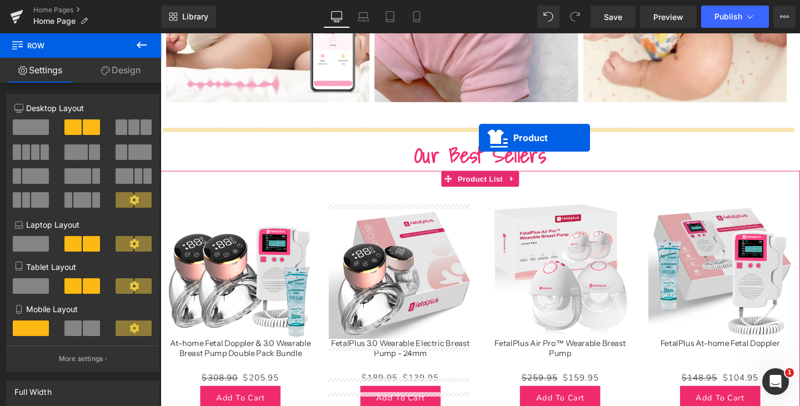
drag, startPoint x: 478, startPoint y: 235, endPoint x: 495, endPoint y: 143, distance: 93.2
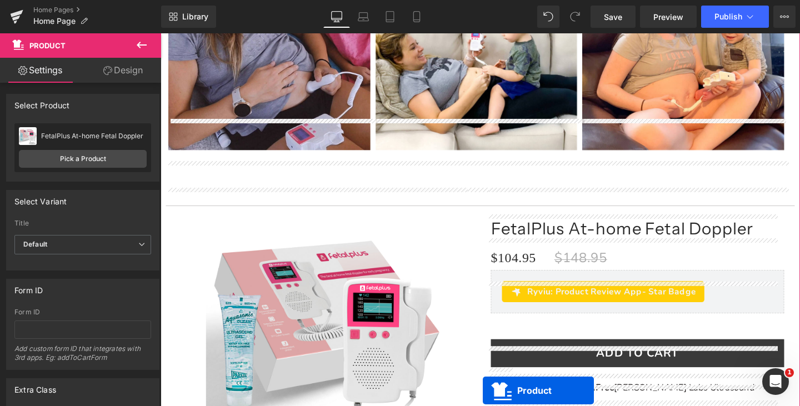
scroll to position [1308, 0]
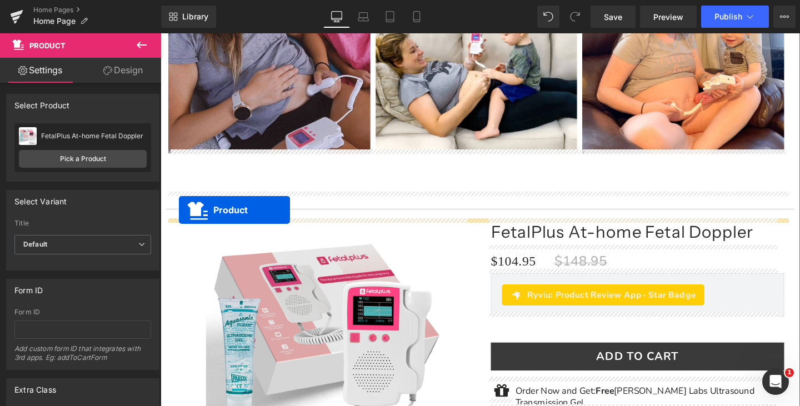
drag, startPoint x: 494, startPoint y: 144, endPoint x: 180, endPoint y: 219, distance: 323.3
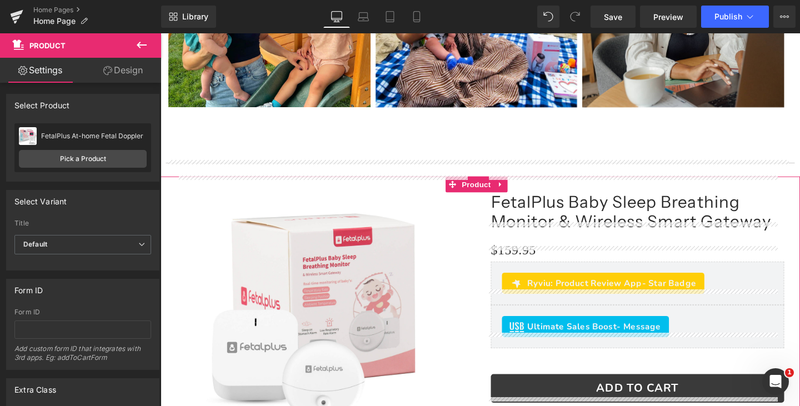
scroll to position [2130, 0]
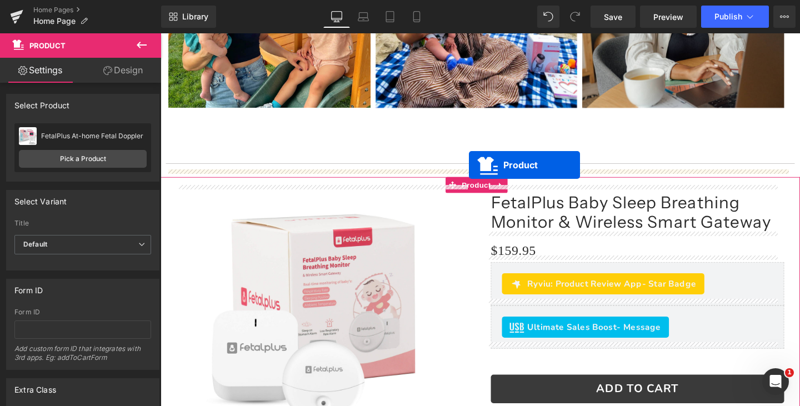
drag, startPoint x: 468, startPoint y: 103, endPoint x: 484, endPoint y: 172, distance: 70.9
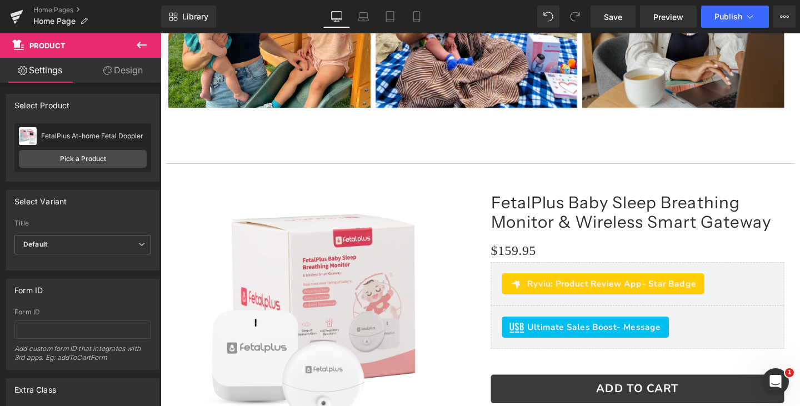
click at [139, 51] on icon at bounding box center [141, 44] width 13 height 13
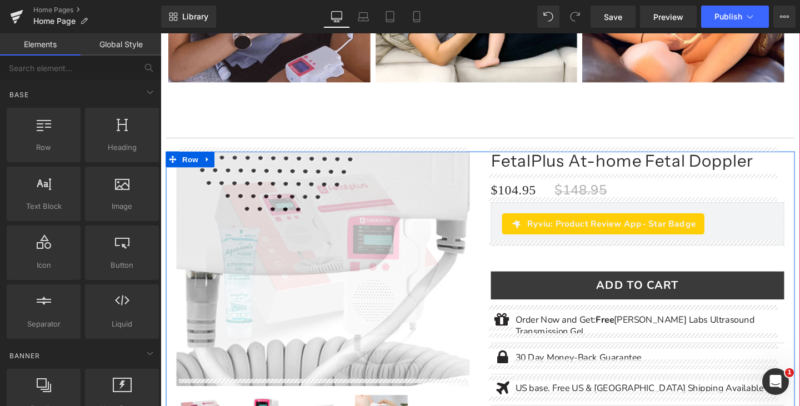
scroll to position [1380, 0]
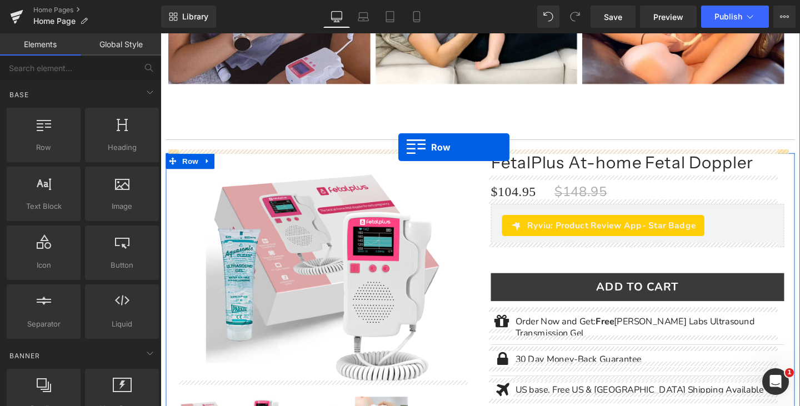
drag, startPoint x: 223, startPoint y: 177, endPoint x: 410, endPoint y: 153, distance: 188.7
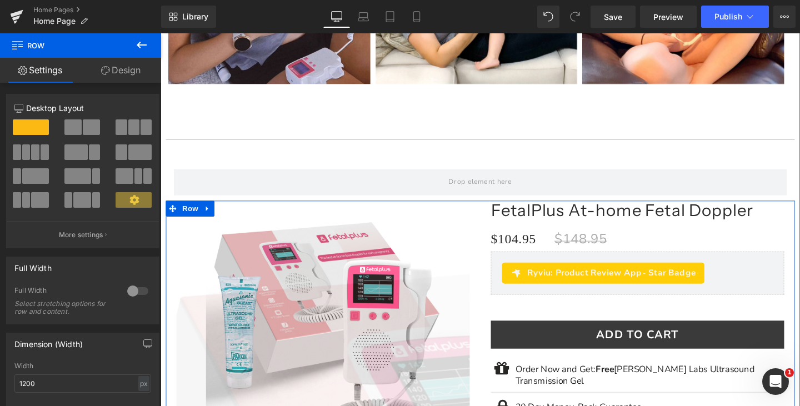
click at [214, 212] on link at bounding box center [210, 217] width 14 height 17
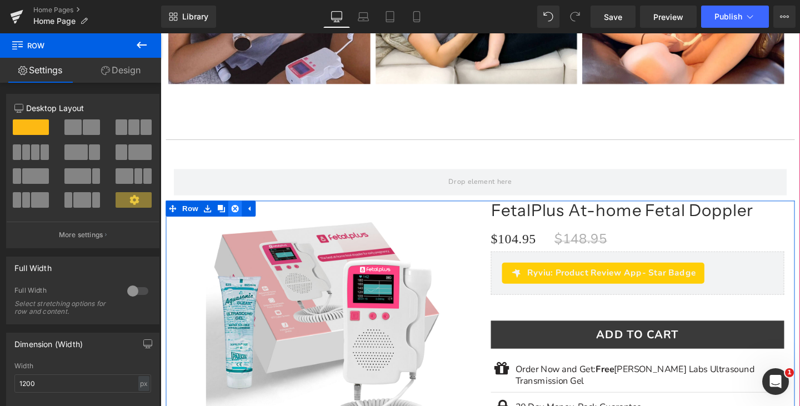
click at [238, 214] on icon at bounding box center [239, 218] width 8 height 8
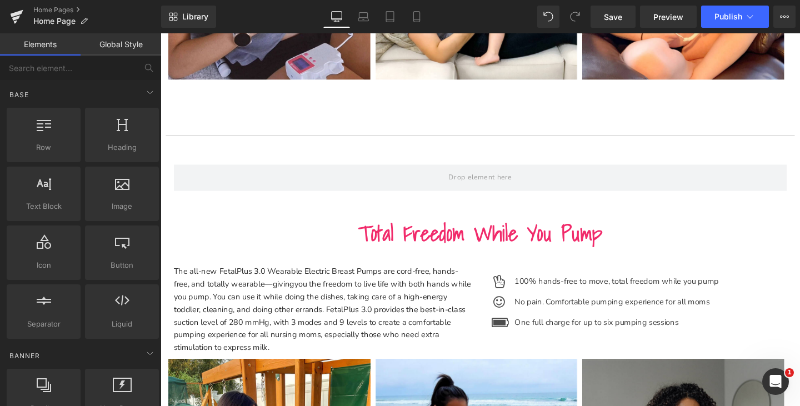
scroll to position [1366, 0]
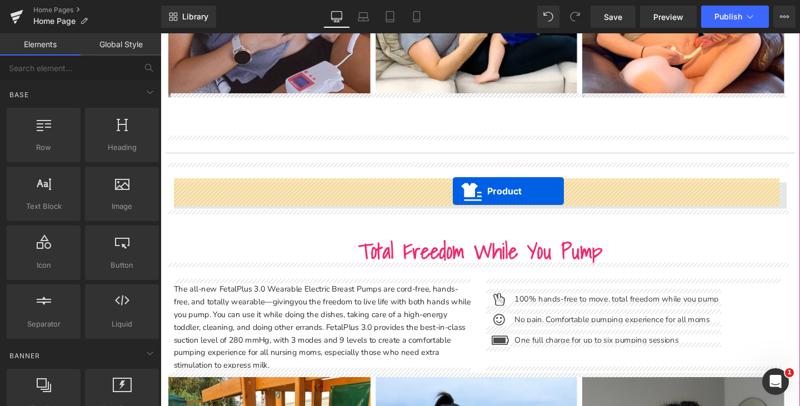
drag, startPoint x: 470, startPoint y: 278, endPoint x: 468, endPoint y: 199, distance: 79.5
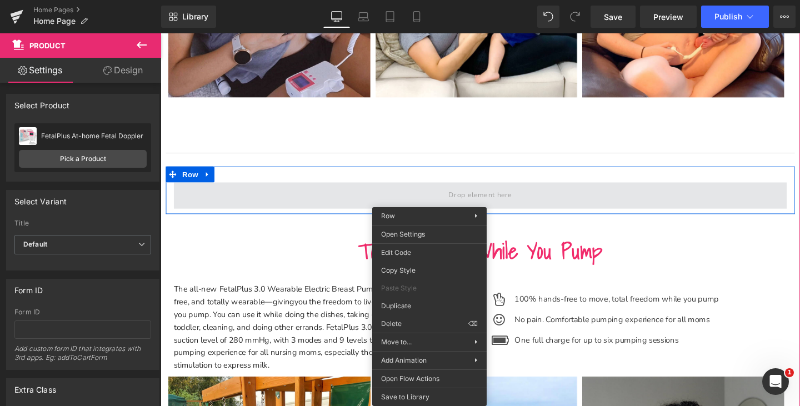
click at [440, 198] on span at bounding box center [496, 204] width 644 height 28
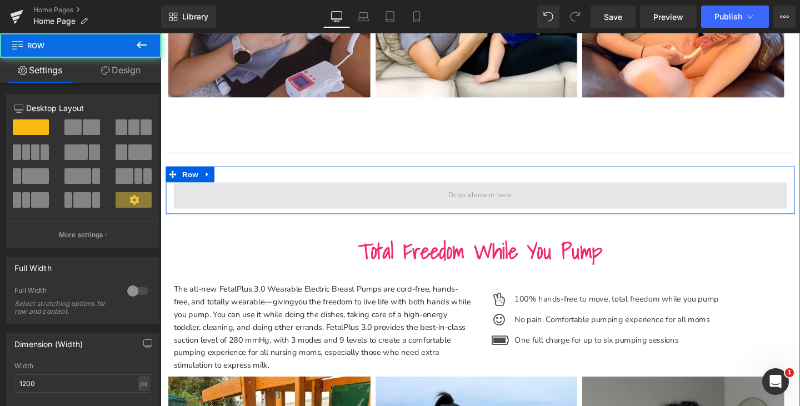
click at [440, 198] on span at bounding box center [496, 204] width 644 height 28
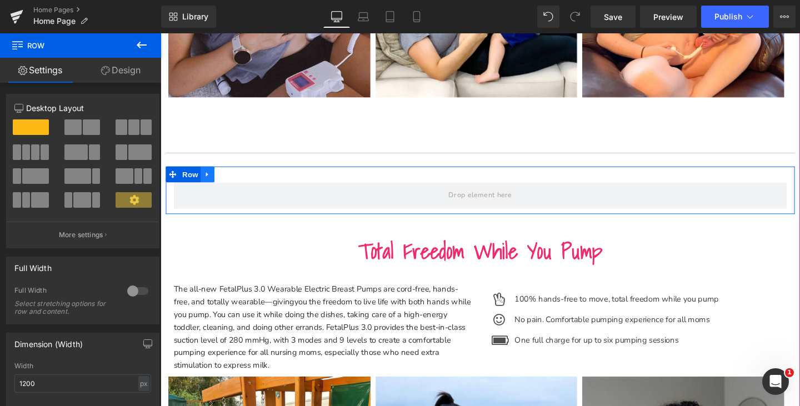
click at [214, 176] on link at bounding box center [210, 181] width 14 height 17
click at [242, 182] on link at bounding box center [239, 181] width 14 height 17
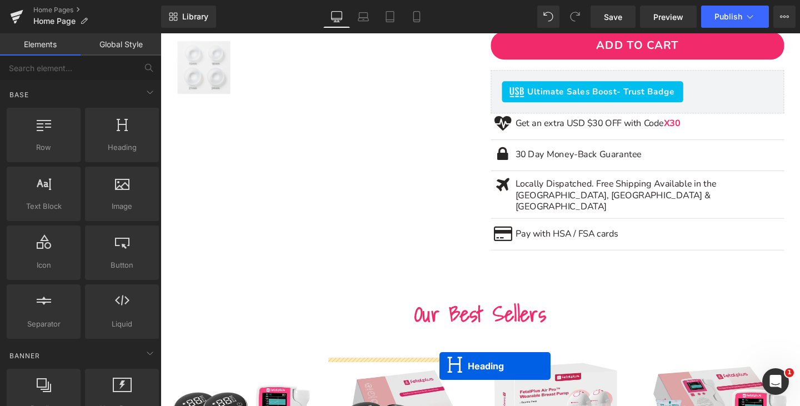
scroll to position [3066, 0]
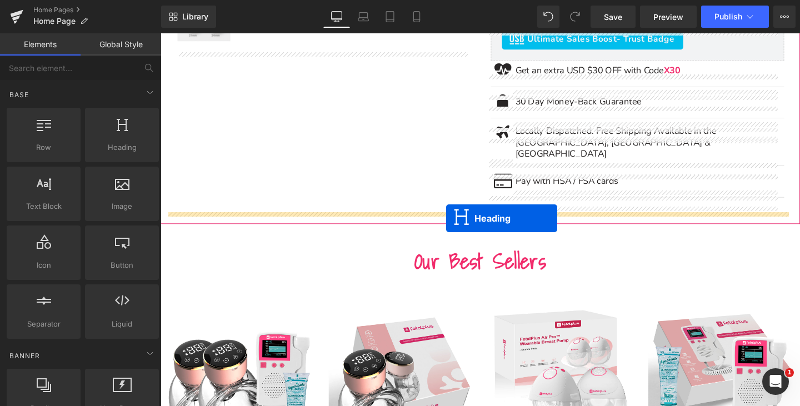
drag, startPoint x: 468, startPoint y: 202, endPoint x: 460, endPoint y: 228, distance: 27.8
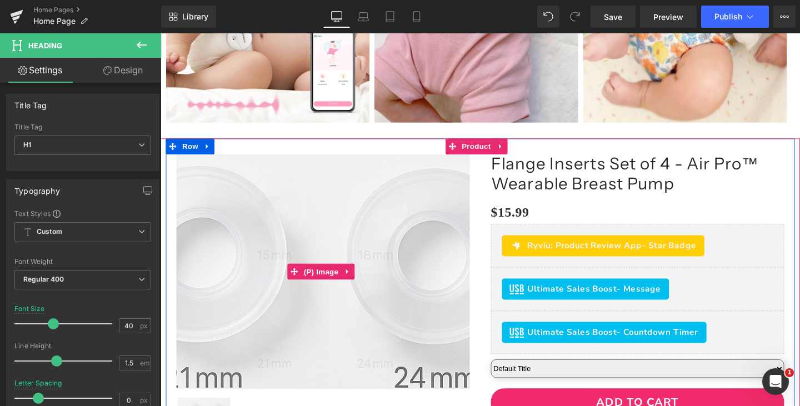
scroll to position [2583, 0]
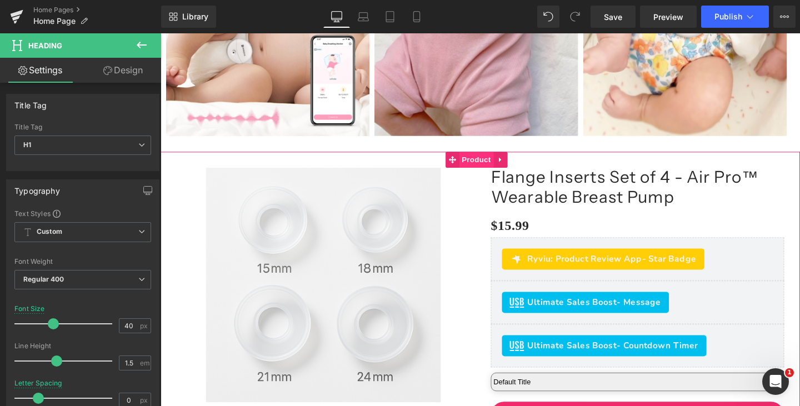
click at [483, 173] on span "Product" at bounding box center [492, 166] width 36 height 17
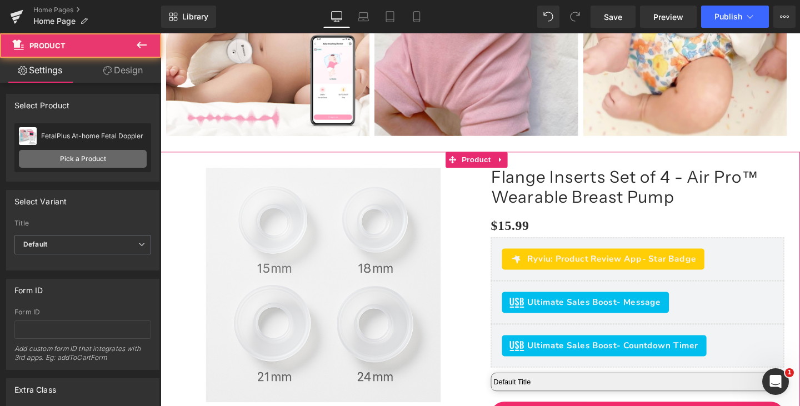
click at [77, 161] on link "Pick a Product" at bounding box center [83, 159] width 128 height 18
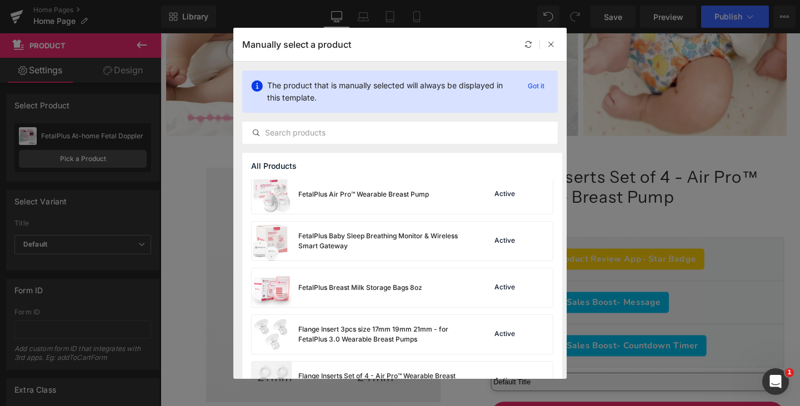
scroll to position [333, 0]
click at [356, 197] on div "FetalPlus Air Pro™ Wearable Breast Pump" at bounding box center [340, 192] width 177 height 39
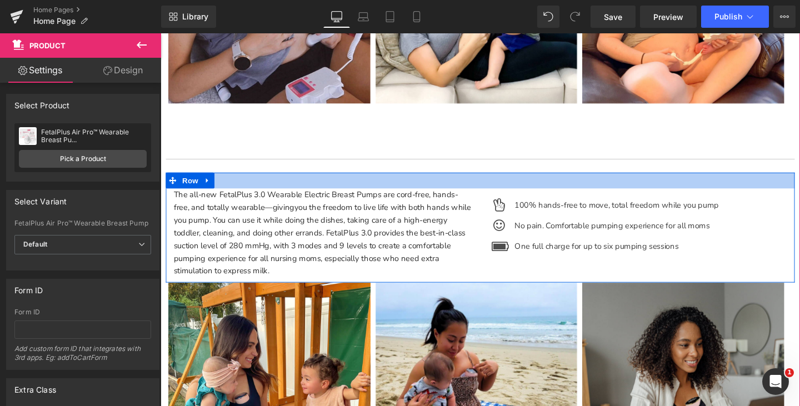
scroll to position [1361, 0]
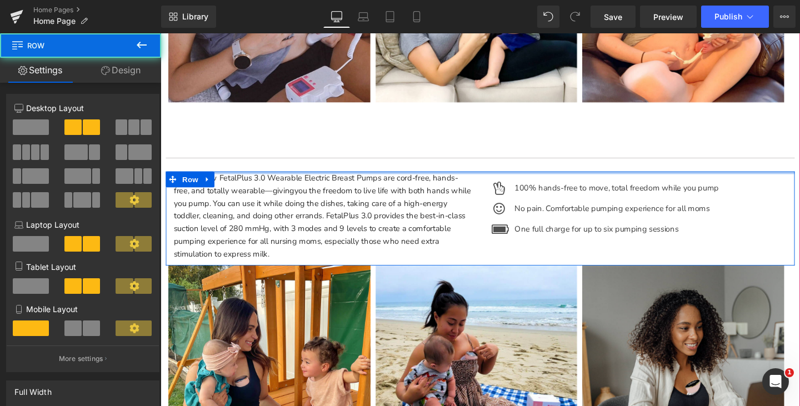
drag, startPoint x: 392, startPoint y: 181, endPoint x: 389, endPoint y: 158, distance: 22.9
click at [397, 155] on div "Image Image Image ‹ › Carousel Row" at bounding box center [496, 228] width 661 height 668
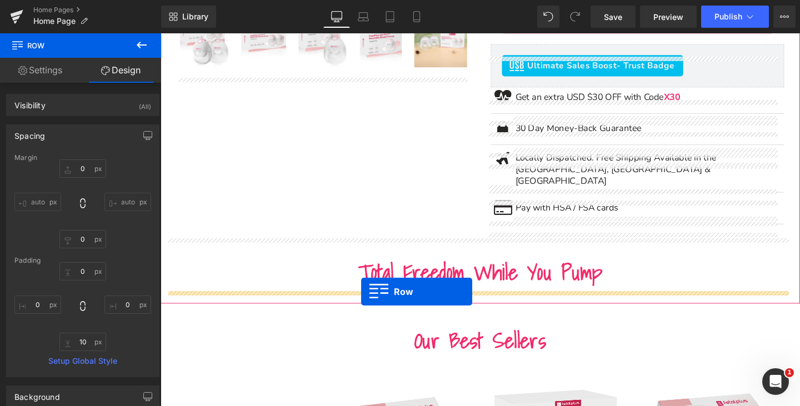
drag, startPoint x: 176, startPoint y: 183, endPoint x: 371, endPoint y: 305, distance: 230.6
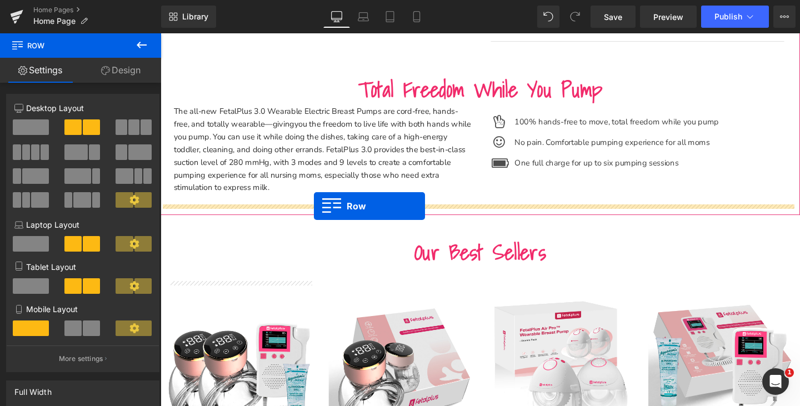
scroll to position [2881, 0]
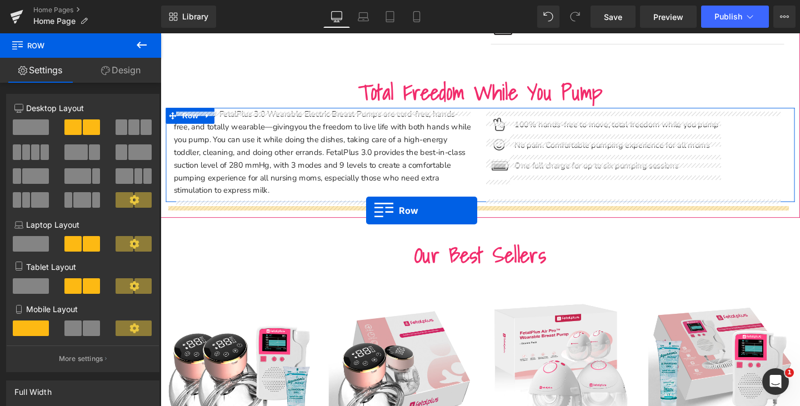
drag, startPoint x: 177, startPoint y: 89, endPoint x: 375, endPoint y: 220, distance: 237.9
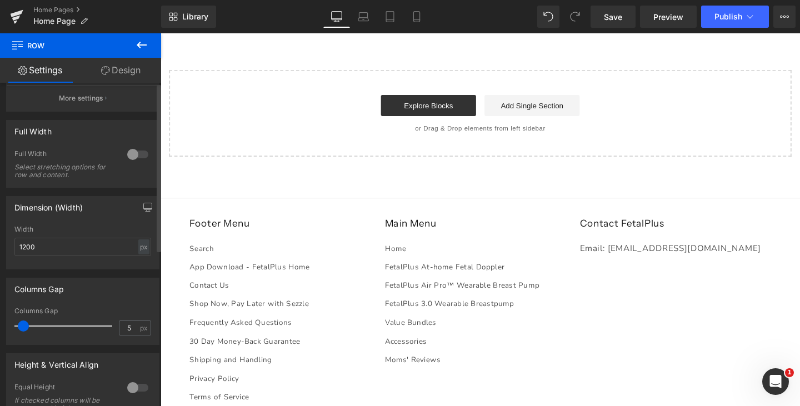
scroll to position [300, 0]
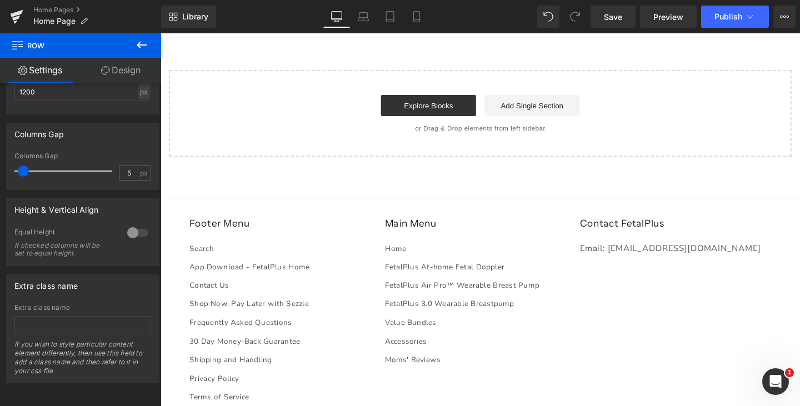
click at [142, 48] on icon at bounding box center [141, 44] width 13 height 13
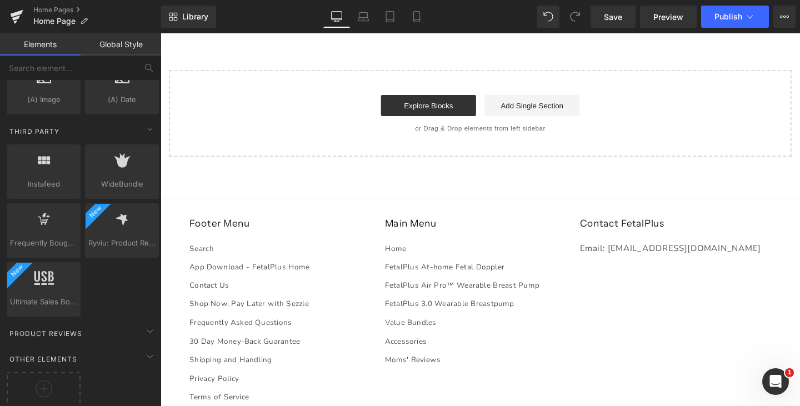
scroll to position [2242, 0]
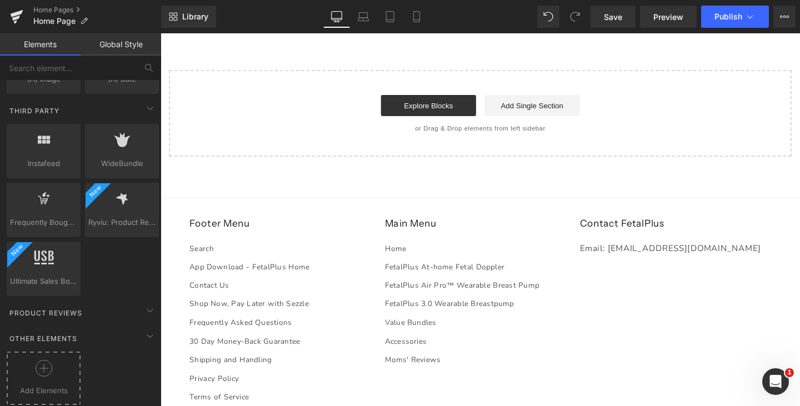
click at [47, 360] on icon at bounding box center [44, 368] width 17 height 17
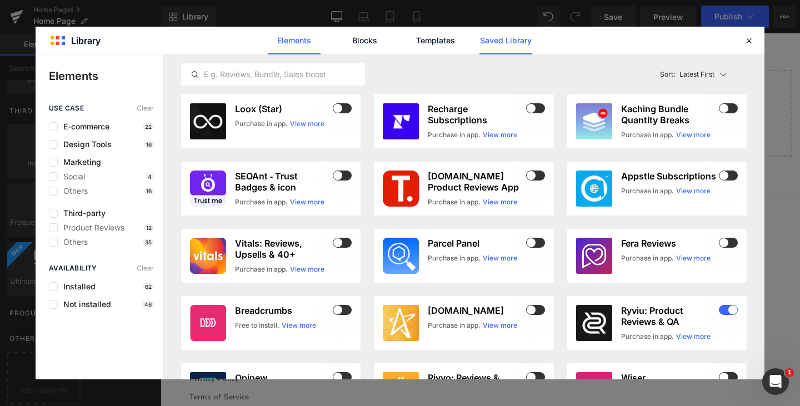
click at [497, 36] on link "Saved Library" at bounding box center [505, 41] width 53 height 28
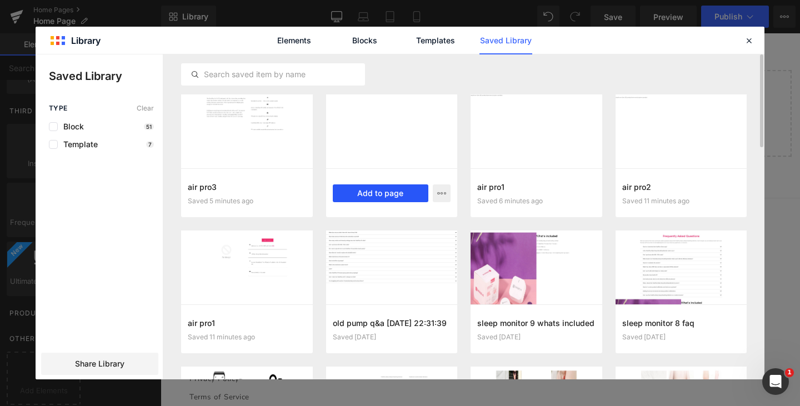
click at [397, 196] on button "Add to page" at bounding box center [381, 193] width 96 height 18
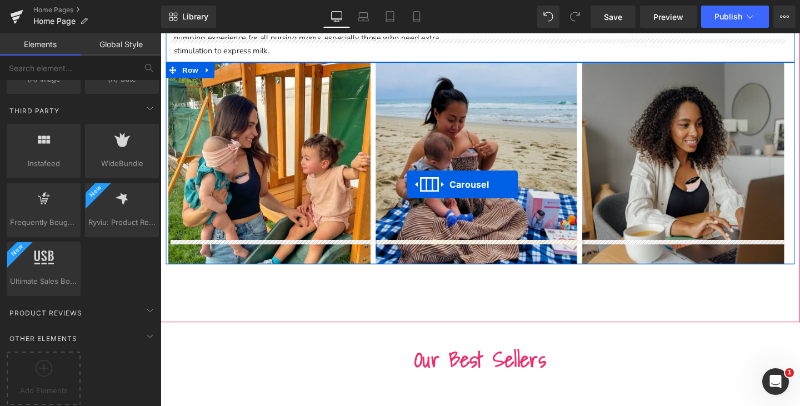
scroll to position [2906, 0]
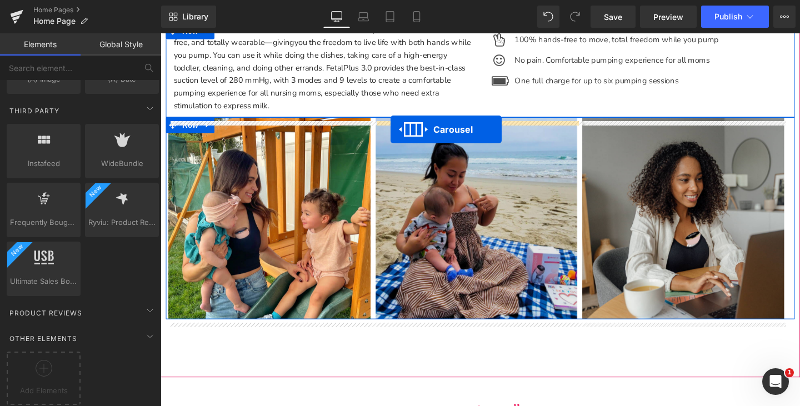
drag, startPoint x: 488, startPoint y: 148, endPoint x: 402, endPoint y: 134, distance: 87.3
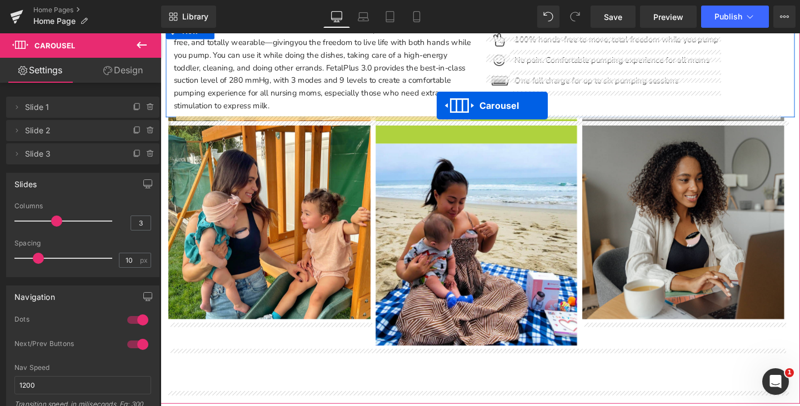
drag, startPoint x: 477, startPoint y: 143, endPoint x: 450, endPoint y: 109, distance: 43.1
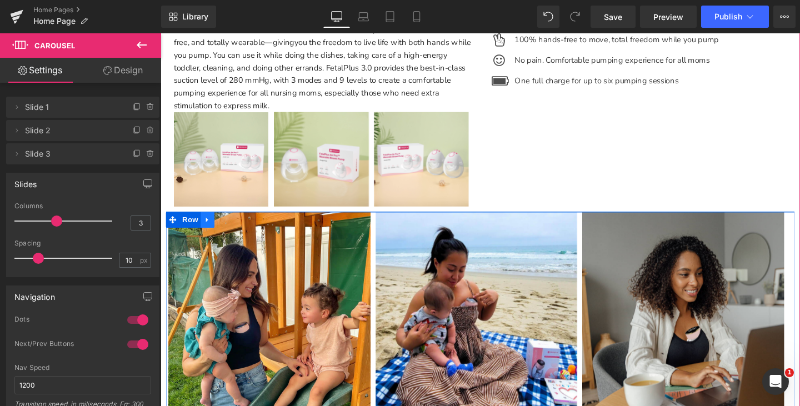
click at [210, 234] on icon at bounding box center [210, 230] width 8 height 8
click at [239, 233] on icon at bounding box center [239, 230] width 8 height 8
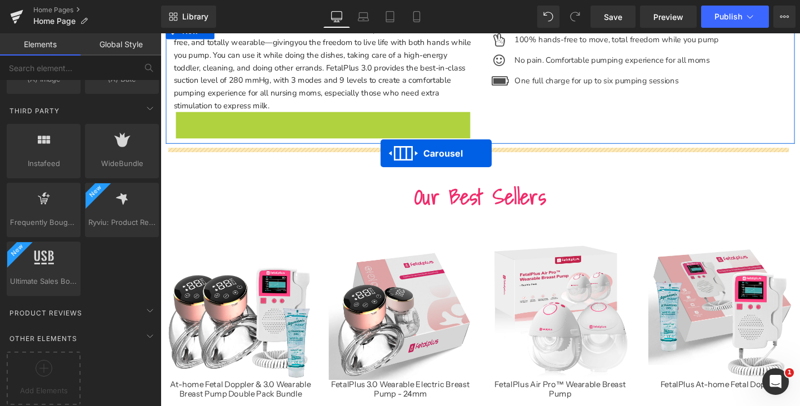
drag, startPoint x: 305, startPoint y: 129, endPoint x: 392, endPoint y: 160, distance: 92.1
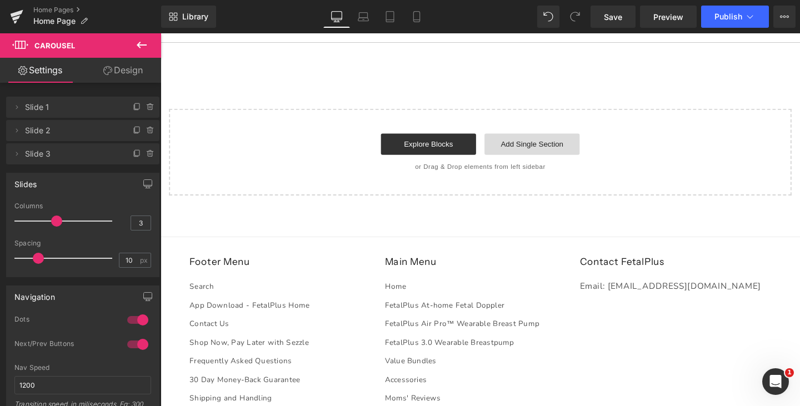
scroll to position [3567, 0]
click at [547, 153] on link "Add Single Section" at bounding box center [551, 150] width 100 height 22
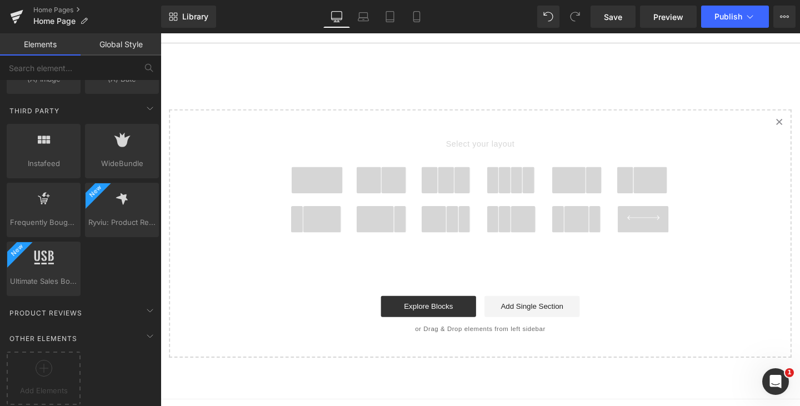
click at [799, 131] on link "Created with Sketch." at bounding box center [810, 126] width 24 height 24
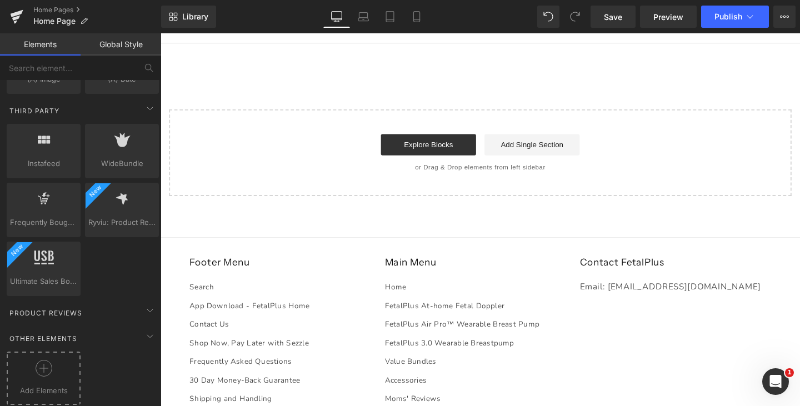
click at [48, 365] on circle at bounding box center [44, 368] width 16 height 16
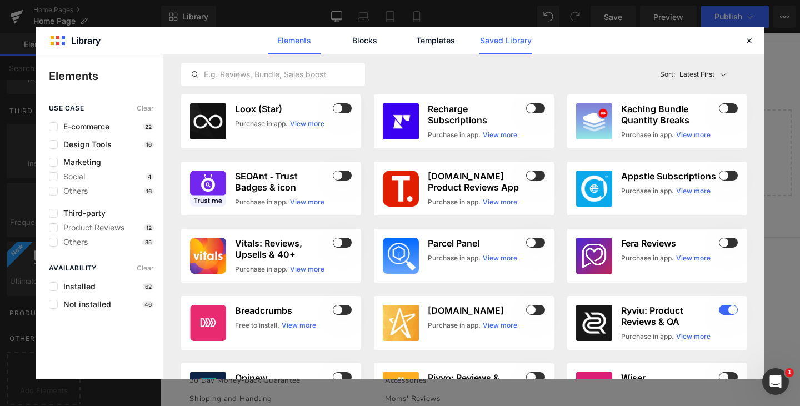
click at [520, 44] on link "Saved Library" at bounding box center [505, 41] width 53 height 28
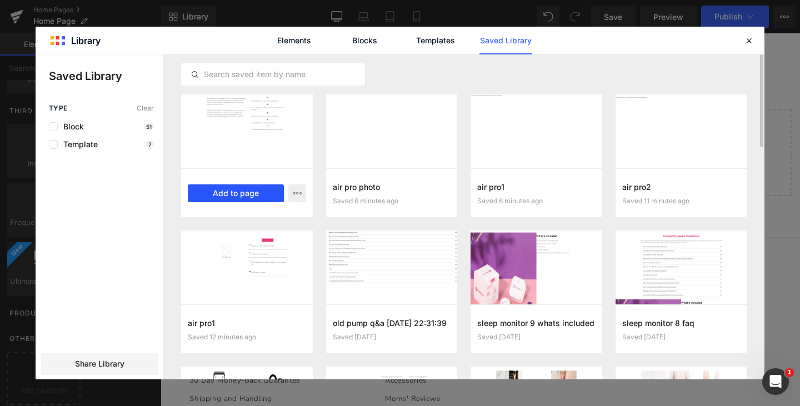
click at [241, 192] on button "Add to page" at bounding box center [236, 193] width 96 height 18
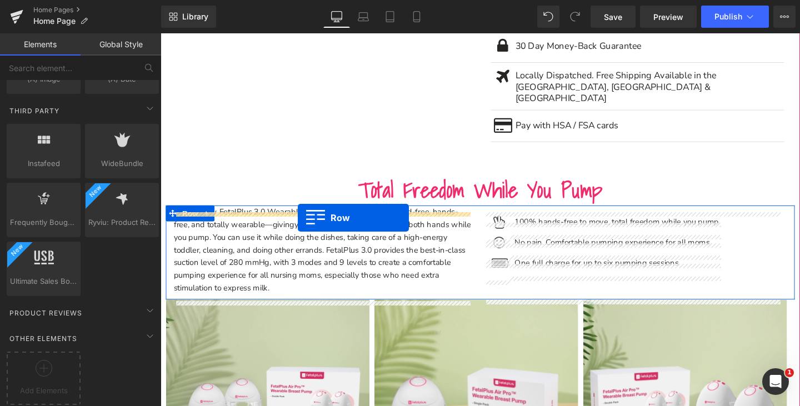
scroll to position [2710, 0]
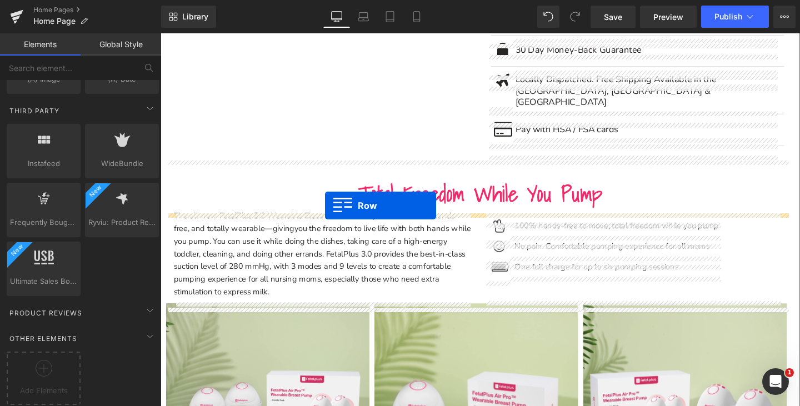
drag, startPoint x: 192, startPoint y: 209, endPoint x: 333, endPoint y: 214, distance: 141.8
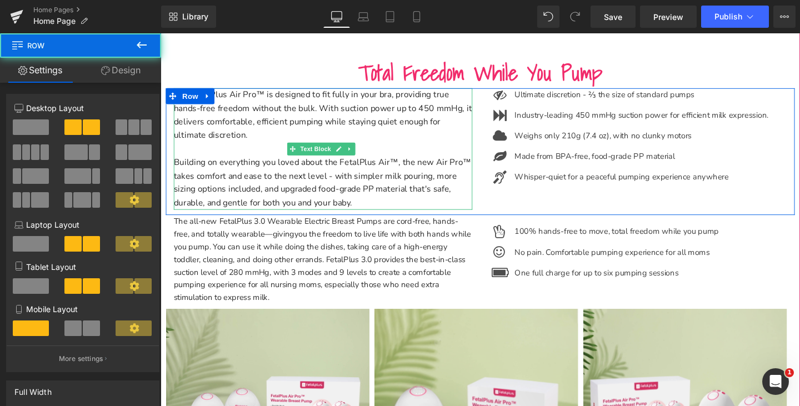
scroll to position [2932, 0]
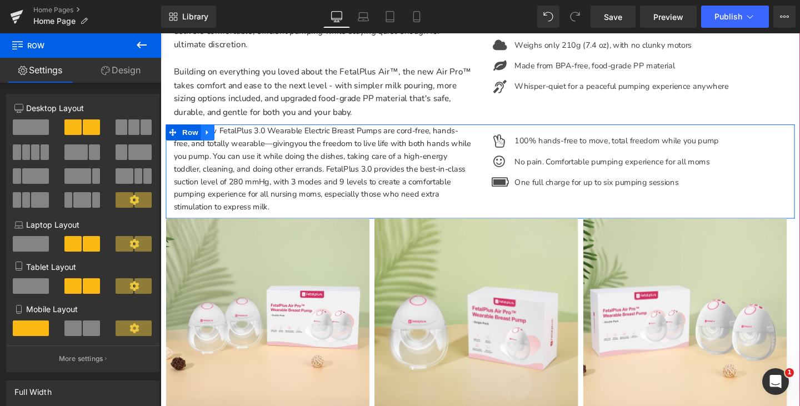
click at [211, 141] on icon at bounding box center [210, 138] width 8 height 8
click at [241, 142] on icon at bounding box center [239, 138] width 8 height 8
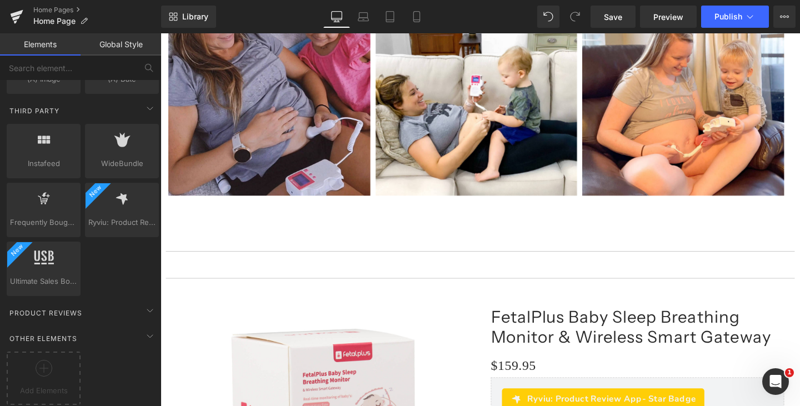
scroll to position [1266, 0]
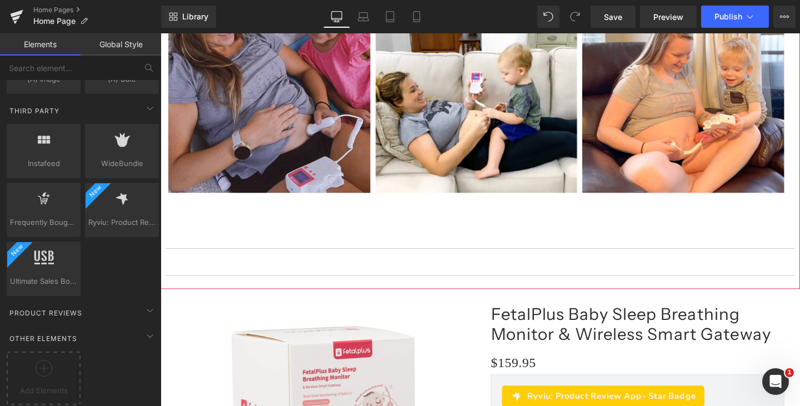
click at [458, 288] on hr at bounding box center [496, 291] width 661 height 6
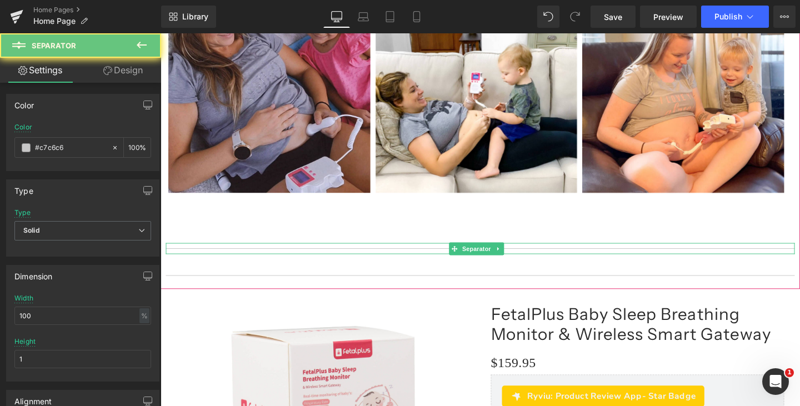
click at [455, 259] on hr at bounding box center [496, 262] width 661 height 6
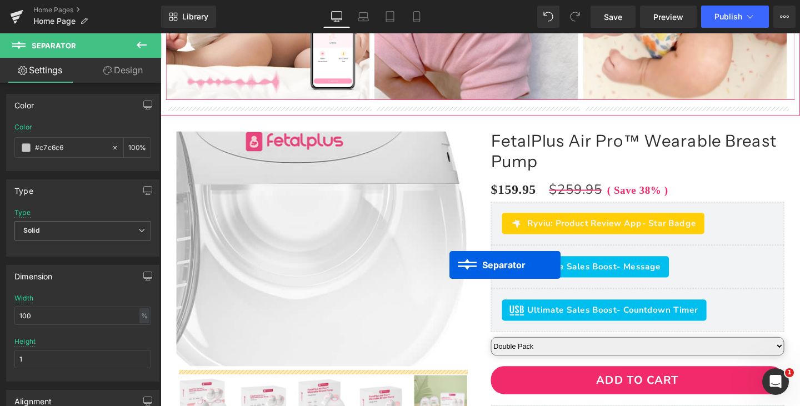
scroll to position [2250, 0]
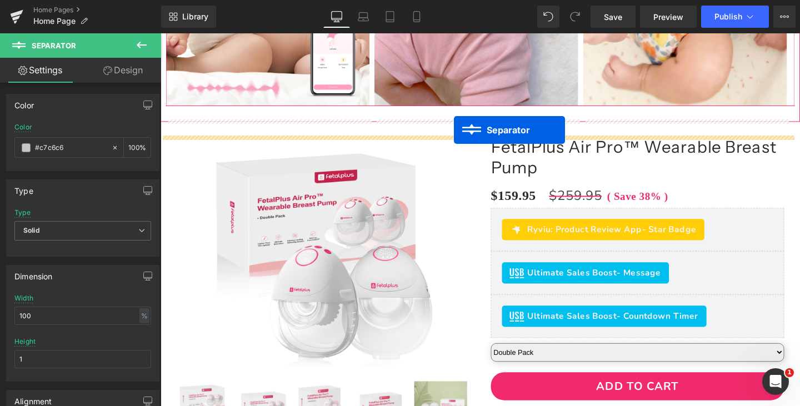
drag, startPoint x: 465, startPoint y: 254, endPoint x: 469, endPoint y: 135, distance: 118.9
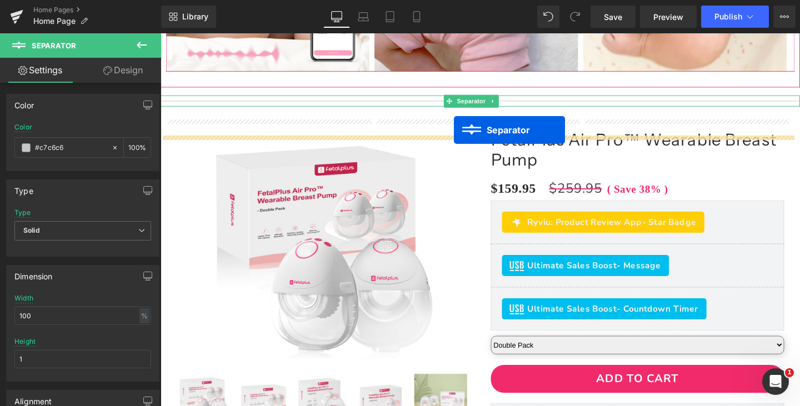
scroll to position [2214, 0]
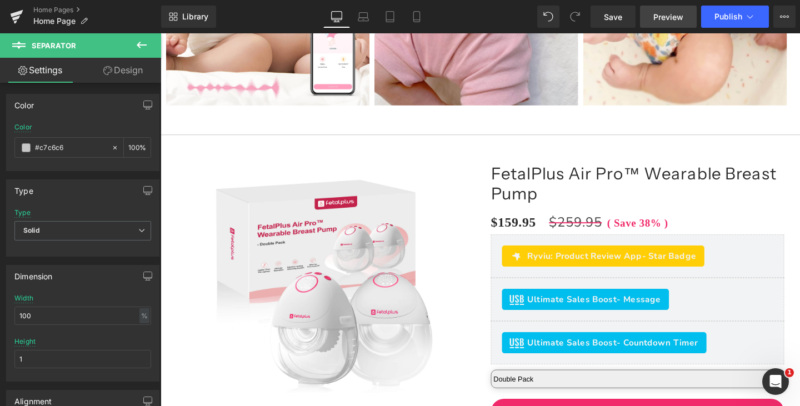
click at [669, 11] on span "Preview" at bounding box center [668, 17] width 30 height 12
drag, startPoint x: 410, startPoint y: 19, endPoint x: 420, endPoint y: 23, distance: 10.9
click at [410, 18] on link "Mobile" at bounding box center [416, 17] width 27 height 22
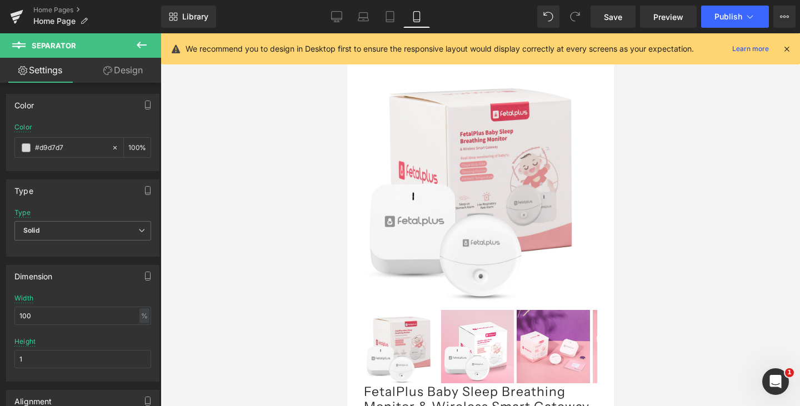
scroll to position [1436, 0]
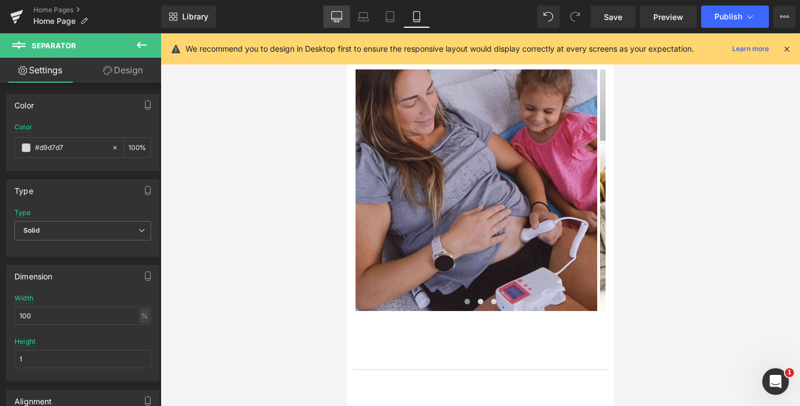
click at [336, 16] on icon at bounding box center [336, 16] width 11 height 11
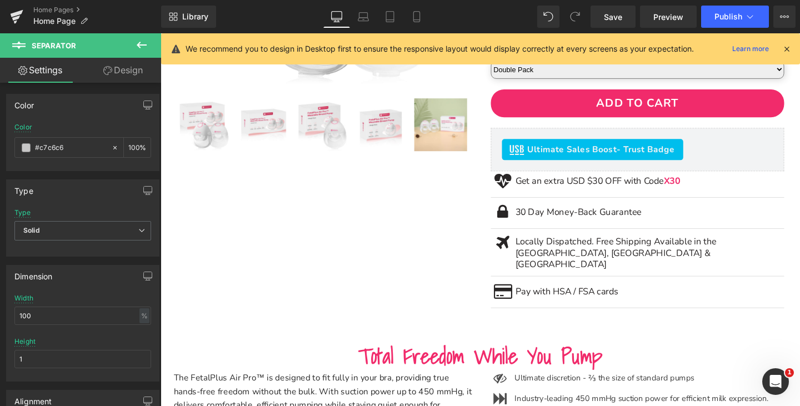
scroll to position [2538, 0]
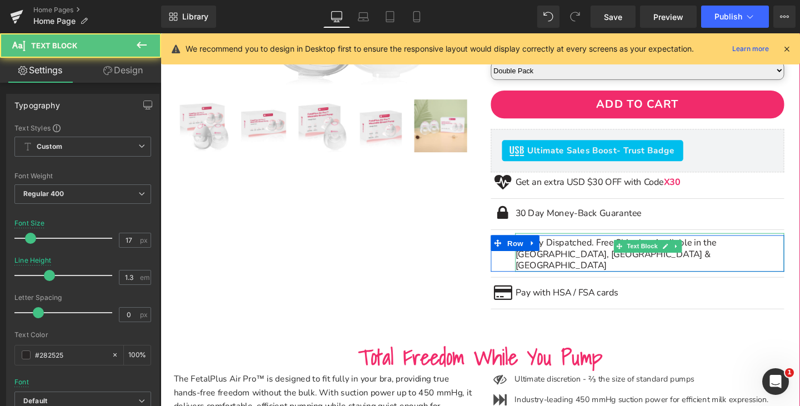
click at [555, 276] on p "Locally Dispatched. Free Shipping Available in the [GEOGRAPHIC_DATA], [GEOGRAPH…" at bounding box center [674, 265] width 283 height 37
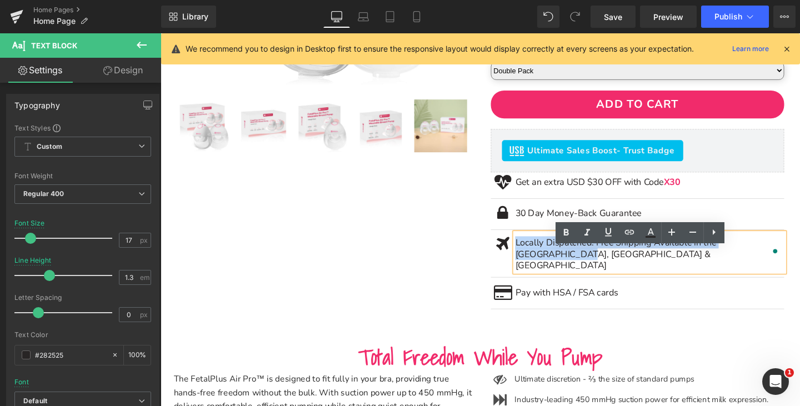
drag, startPoint x: 534, startPoint y: 269, endPoint x: 529, endPoint y: 263, distance: 7.9
click at [533, 263] on p "Locally Dispatched. Free Shipping Available in the [GEOGRAPHIC_DATA], [GEOGRAPH…" at bounding box center [674, 265] width 283 height 37
copy p "Locally Dispatched. Free Shipping Available in the [GEOGRAPHIC_DATA], [GEOGRAPH…"
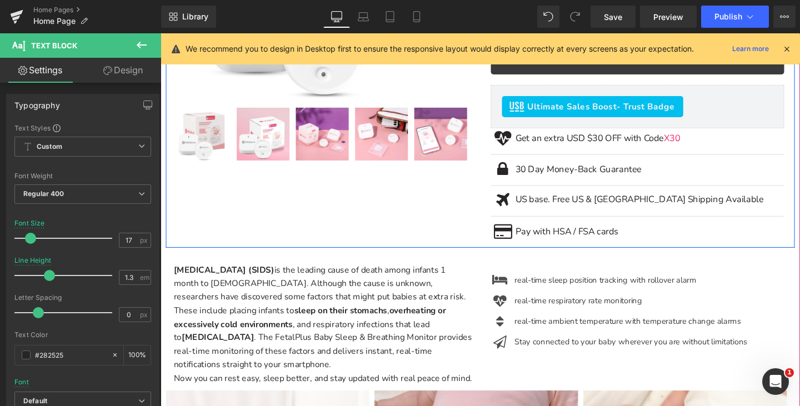
scroll to position [1705, 0]
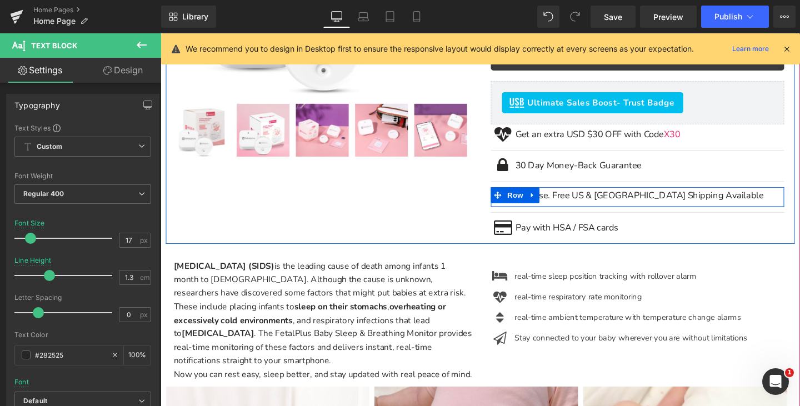
click at [564, 207] on div "US base. Free US & Canada Shipping Available Text Block" at bounding box center [674, 202] width 283 height 18
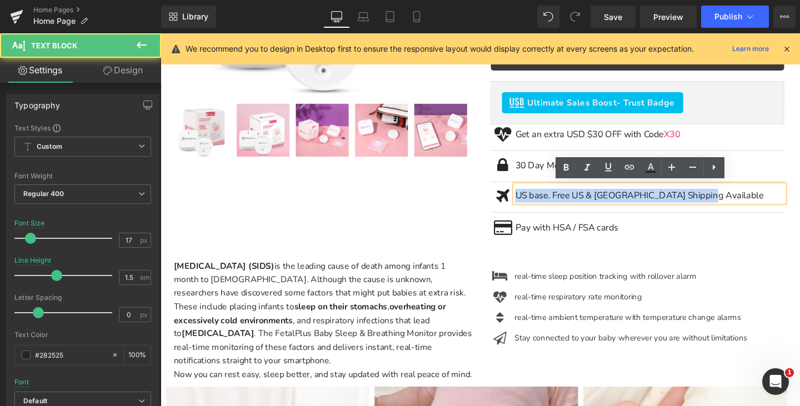
drag, startPoint x: 733, startPoint y: 201, endPoint x: 532, endPoint y: 198, distance: 201.7
click at [533, 198] on p "US base. Free US & [GEOGRAPHIC_DATA] Shipping Available" at bounding box center [674, 204] width 283 height 14
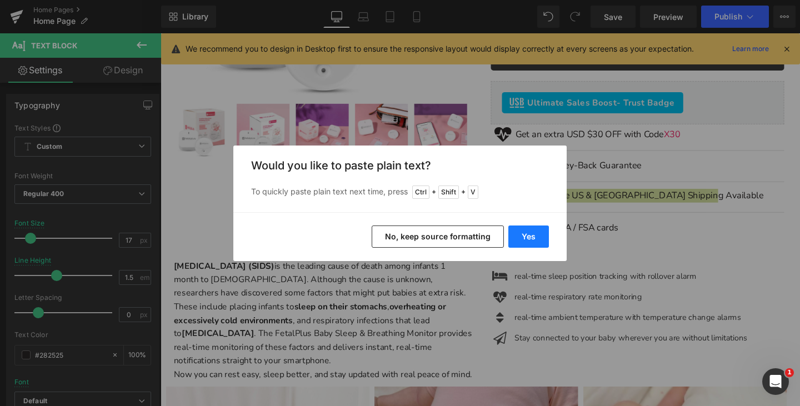
click at [530, 233] on button "Yes" at bounding box center [528, 237] width 41 height 22
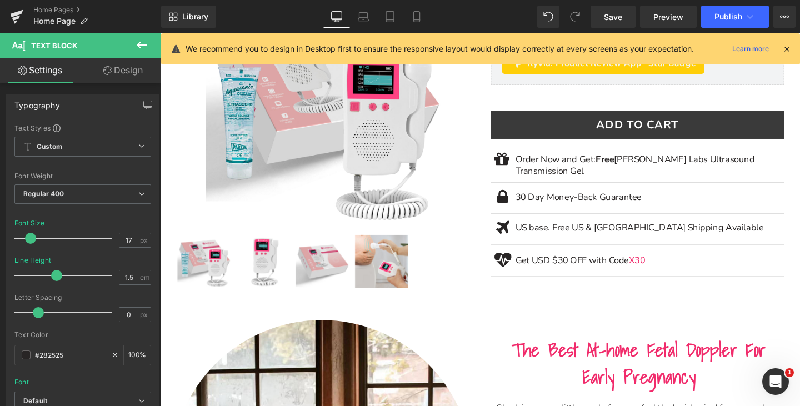
scroll to position [594, 0]
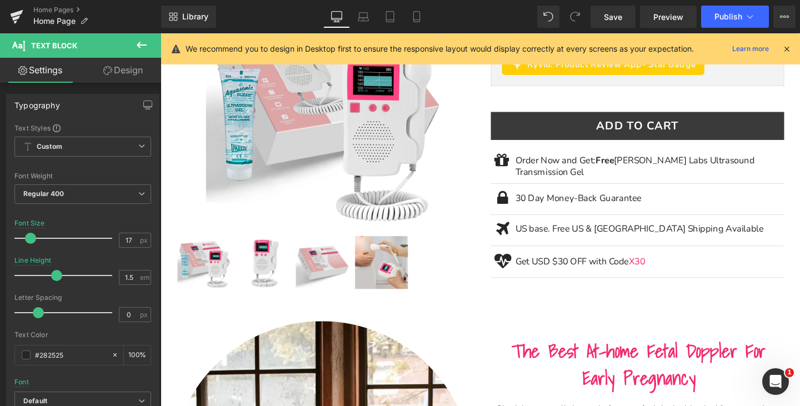
click at [595, 239] on p "US base. Free US & [GEOGRAPHIC_DATA] Shipping Available" at bounding box center [674, 239] width 283 height 14
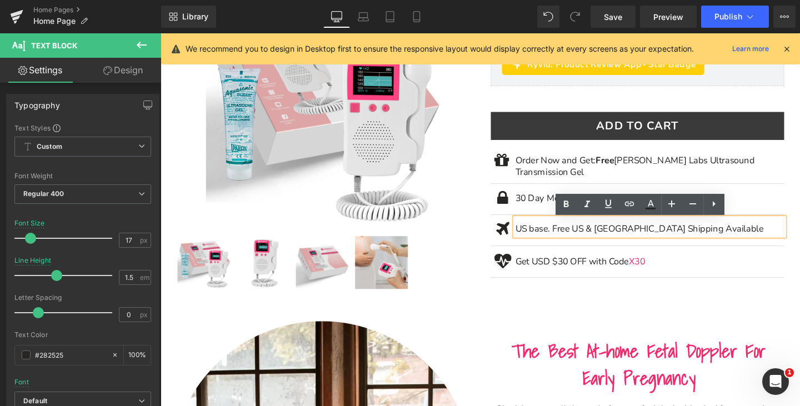
drag, startPoint x: 744, startPoint y: 241, endPoint x: 528, endPoint y: 244, distance: 216.7
click at [533, 244] on div "US base. Free US & [GEOGRAPHIC_DATA] Shipping Available" at bounding box center [674, 237] width 283 height 18
drag, startPoint x: 528, startPoint y: 244, endPoint x: 549, endPoint y: 246, distance: 21.7
click at [533, 244] on div "US base. Free US & [GEOGRAPHIC_DATA] Shipping Available" at bounding box center [674, 237] width 283 height 18
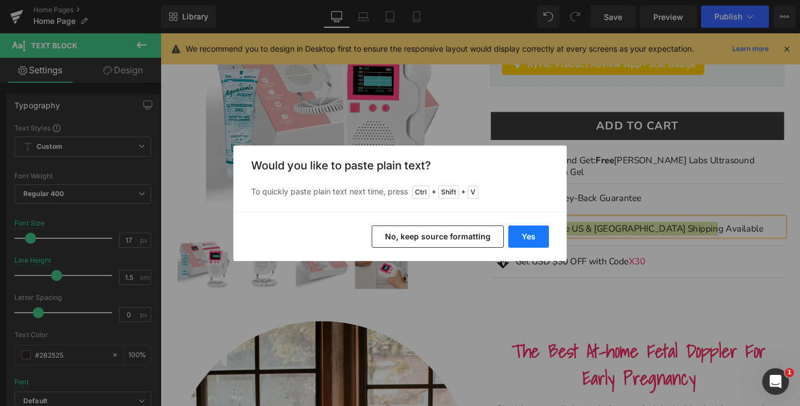
click at [537, 240] on button "Yes" at bounding box center [528, 237] width 41 height 22
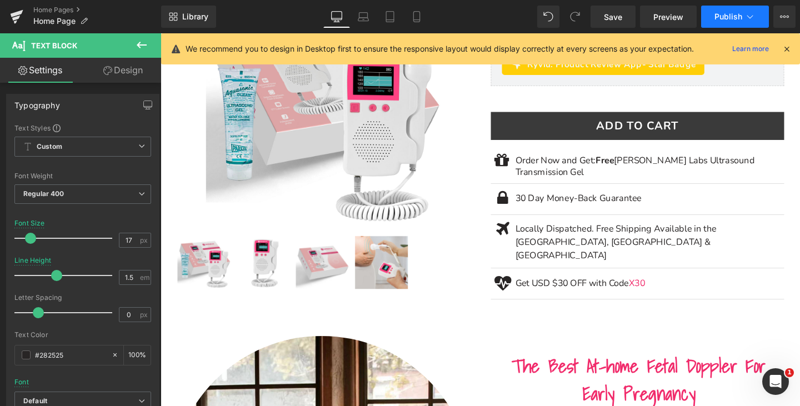
click at [746, 19] on icon at bounding box center [749, 16] width 11 height 11
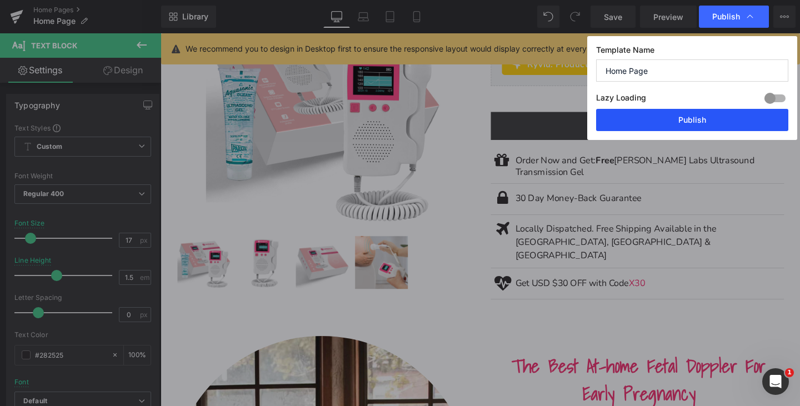
click at [686, 126] on button "Publish" at bounding box center [692, 120] width 192 height 22
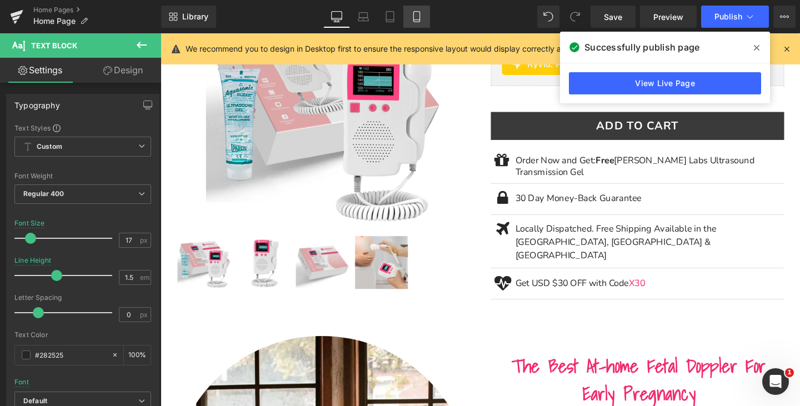
click at [422, 12] on icon at bounding box center [416, 16] width 11 height 11
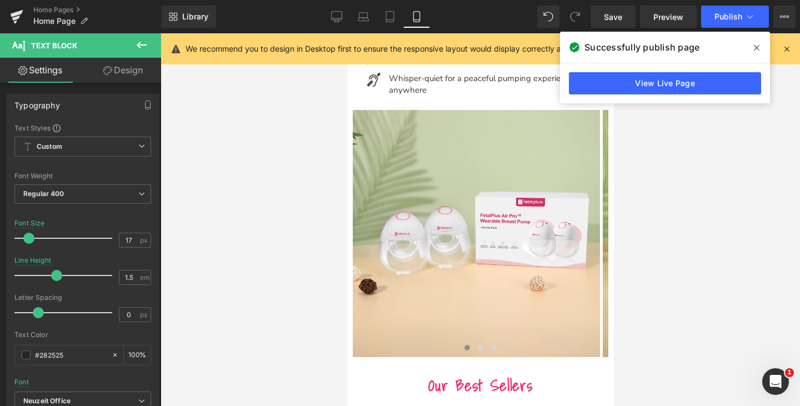
scroll to position [4174, 0]
